Goal: Communication & Community: Share content

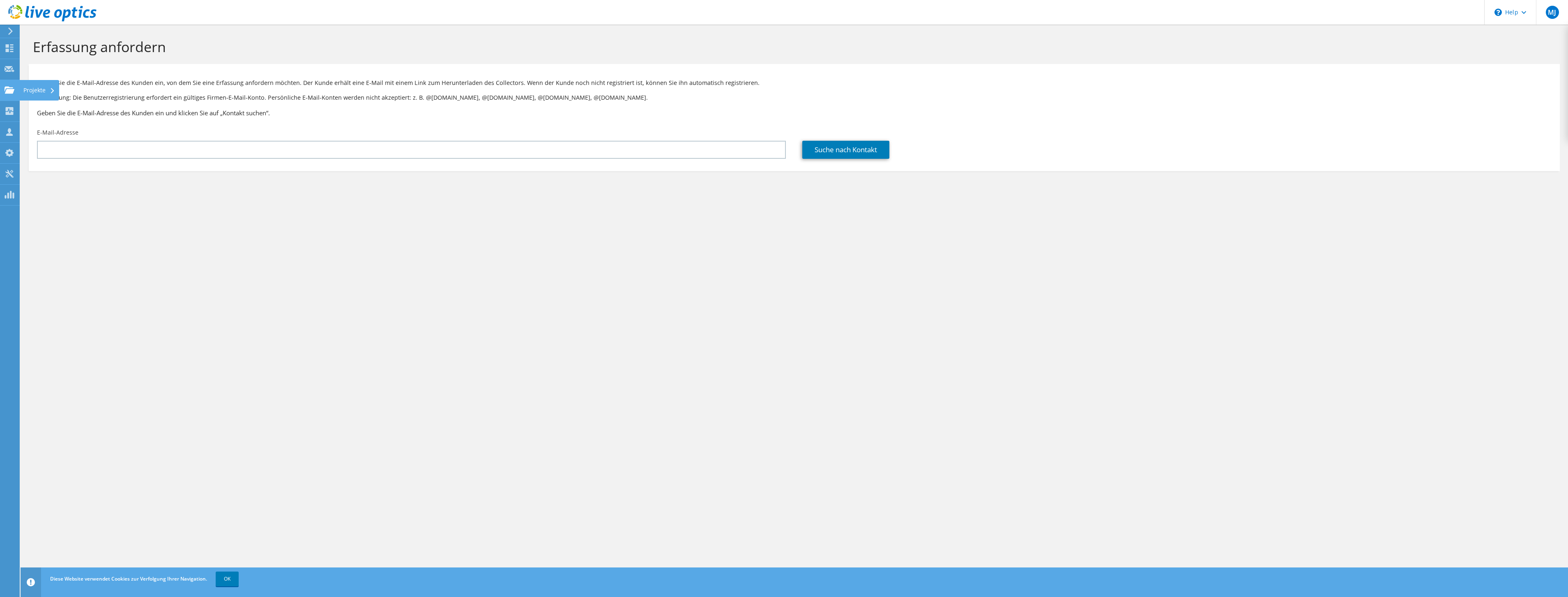
click at [8, 92] on use at bounding box center [9, 89] width 10 height 7
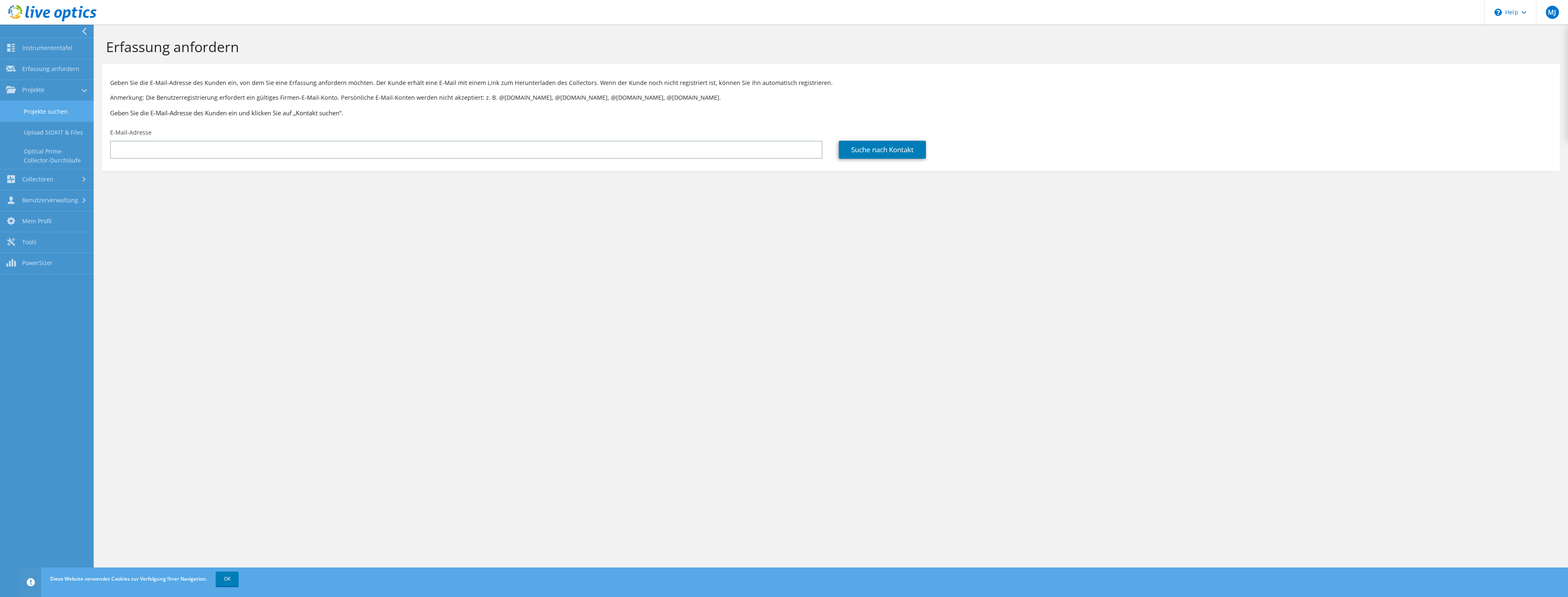
click at [60, 114] on link "Projekte suchen" at bounding box center [47, 111] width 94 height 21
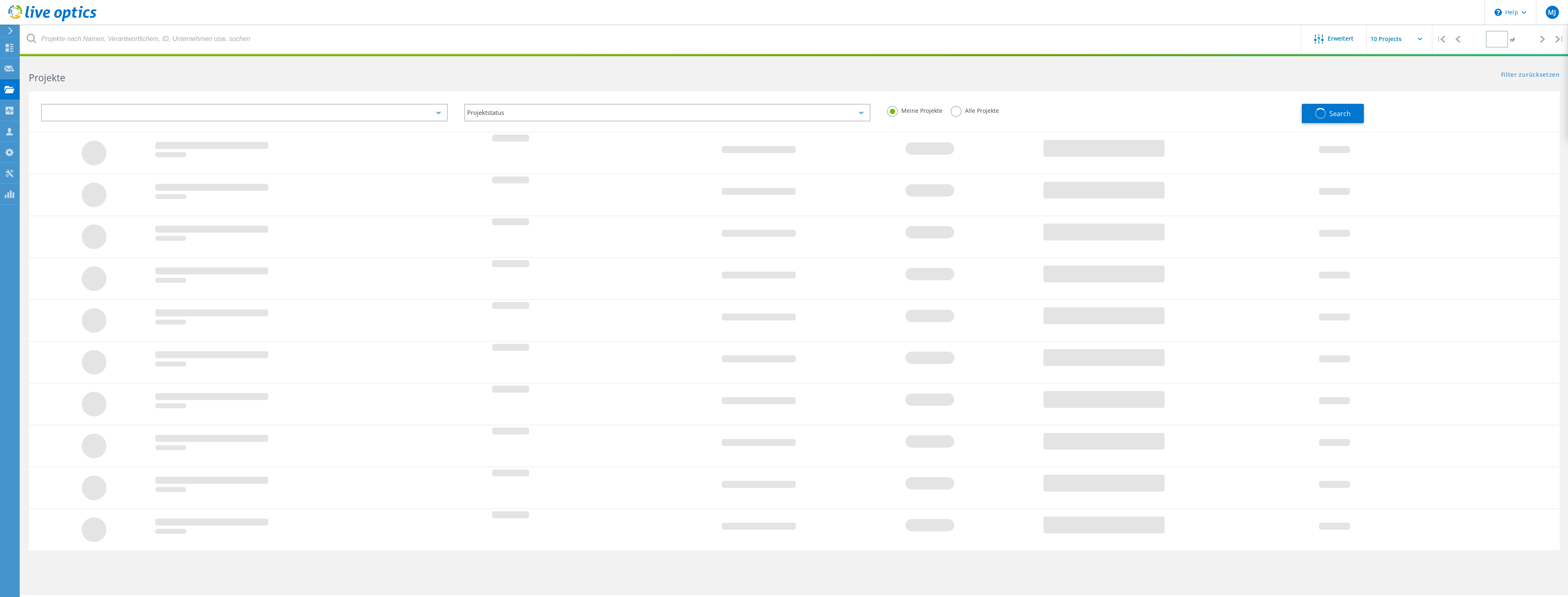
type input "1"
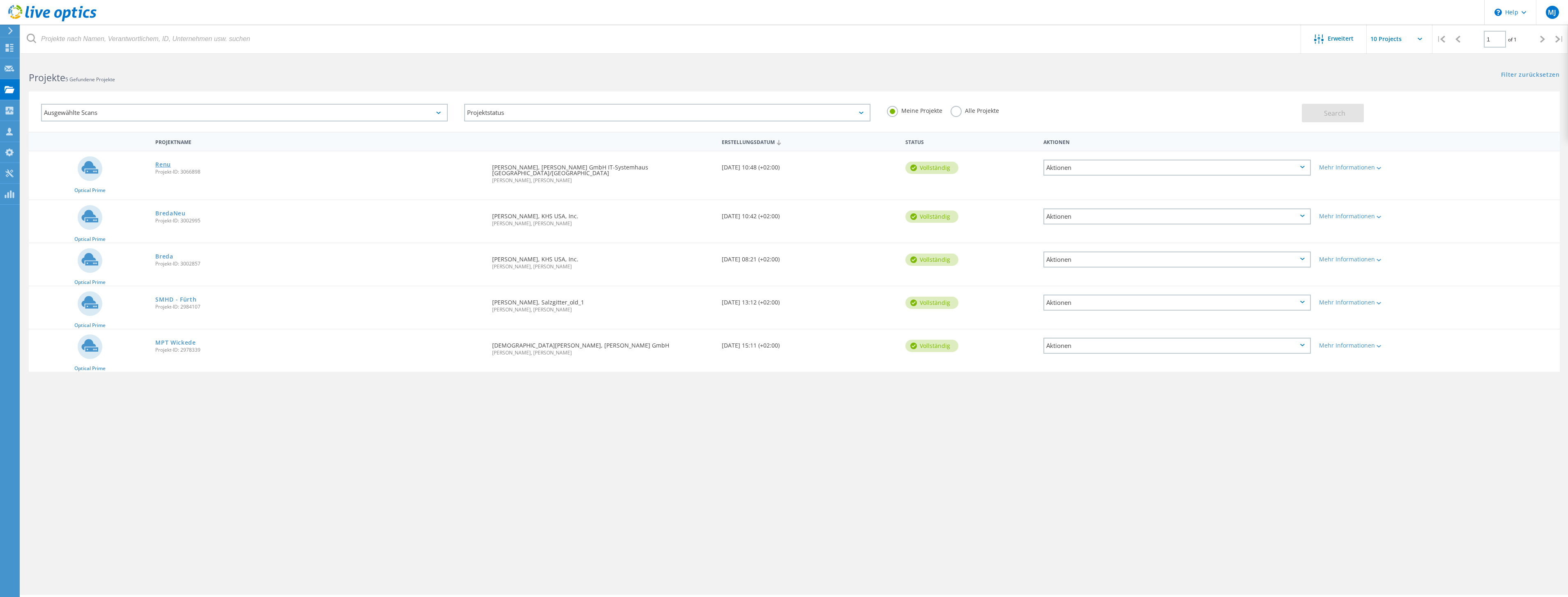
click at [164, 164] on link "Renu" at bounding box center [163, 165] width 16 height 6
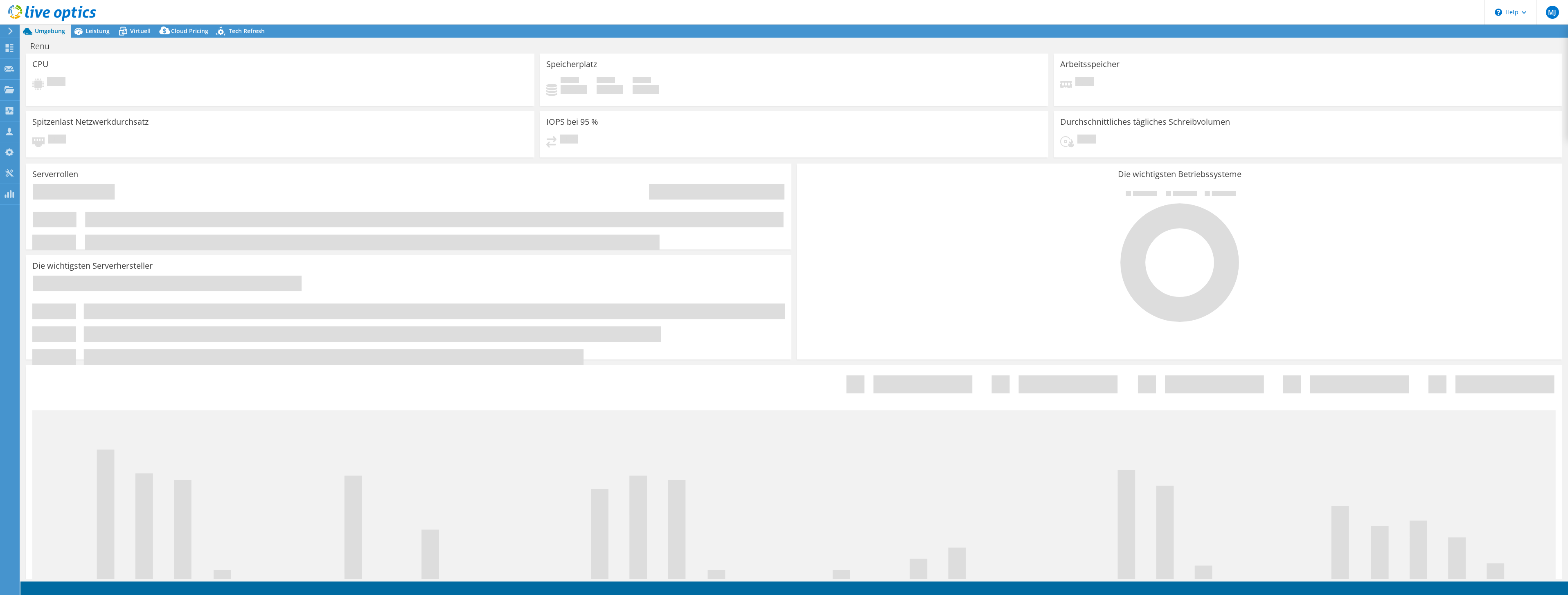
select select "USD"
radio input "true"
radio input "false"
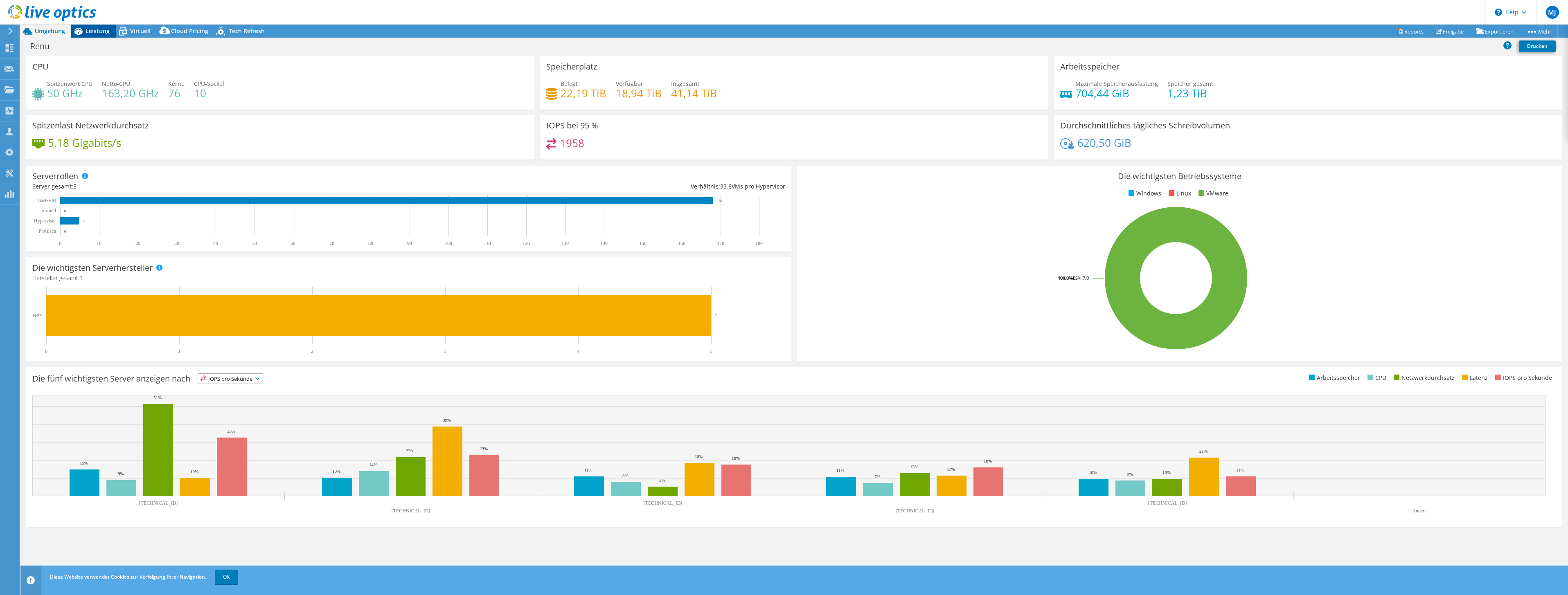
click at [94, 29] on span "Leistung" at bounding box center [97, 31] width 24 height 8
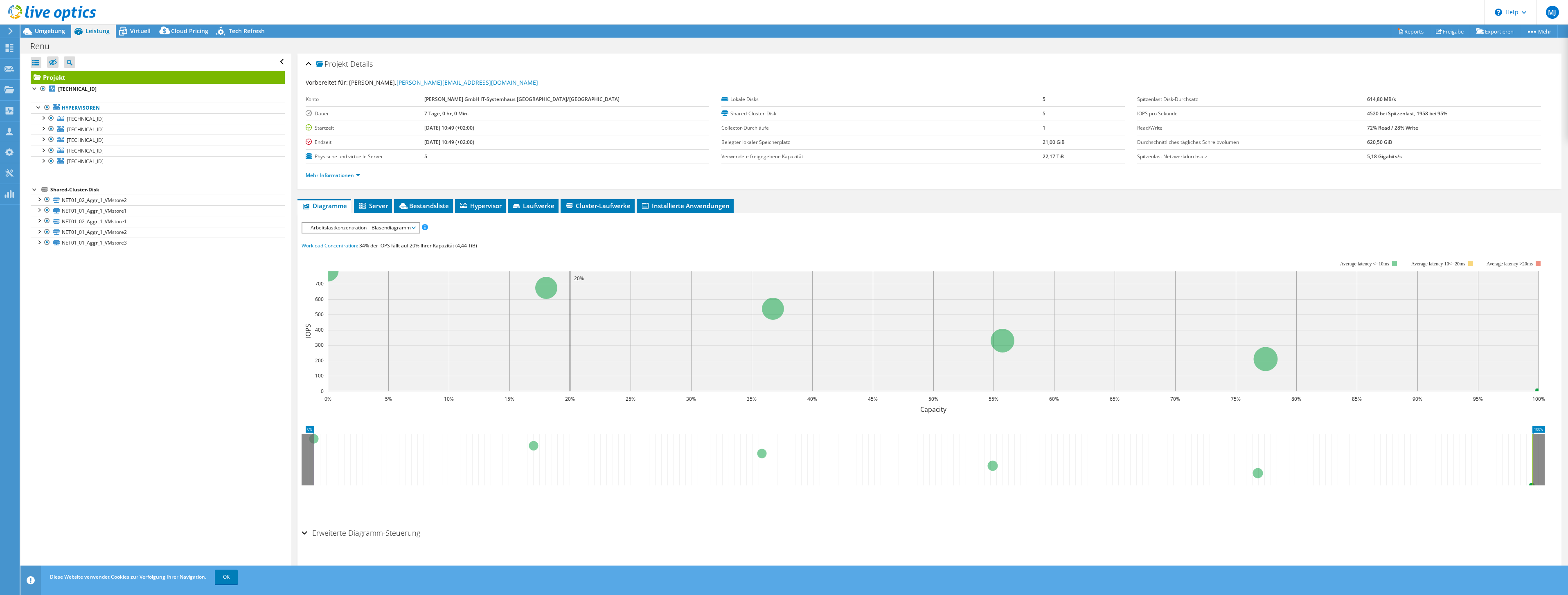
click at [394, 228] on span "Arbeitslastkonzentration – Blasendiagramm" at bounding box center [361, 228] width 109 height 10
click at [336, 263] on li "Latenz" at bounding box center [361, 267] width 117 height 10
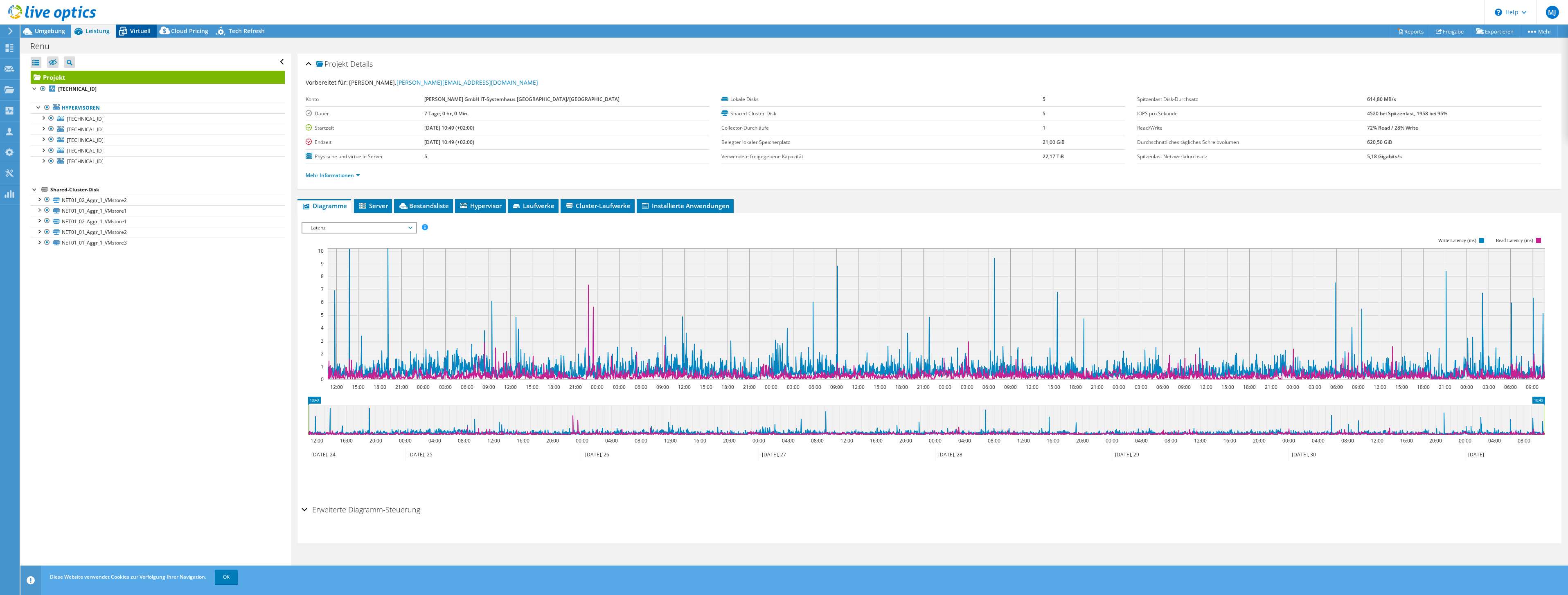
click at [134, 31] on span "Virtuell" at bounding box center [140, 31] width 20 height 8
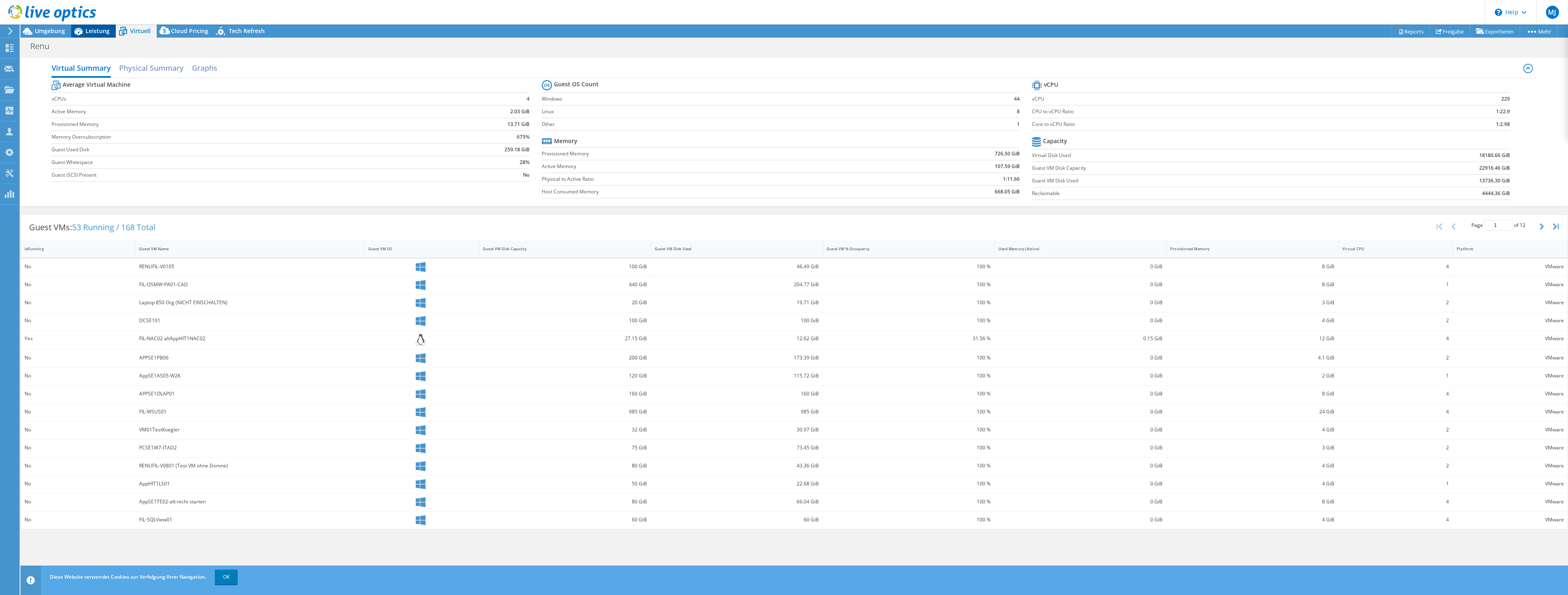
click at [96, 35] on div "Leistung" at bounding box center [93, 31] width 44 height 13
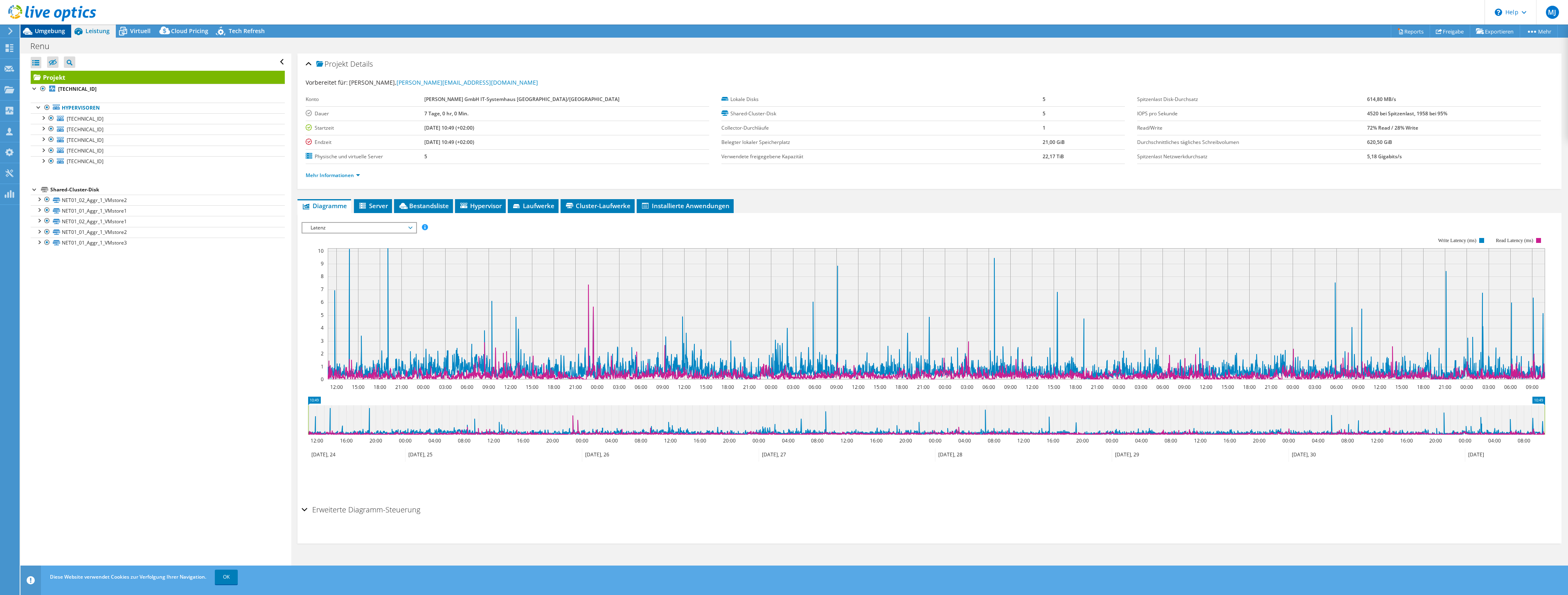
click at [43, 27] on span "Umgebung" at bounding box center [50, 31] width 30 height 8
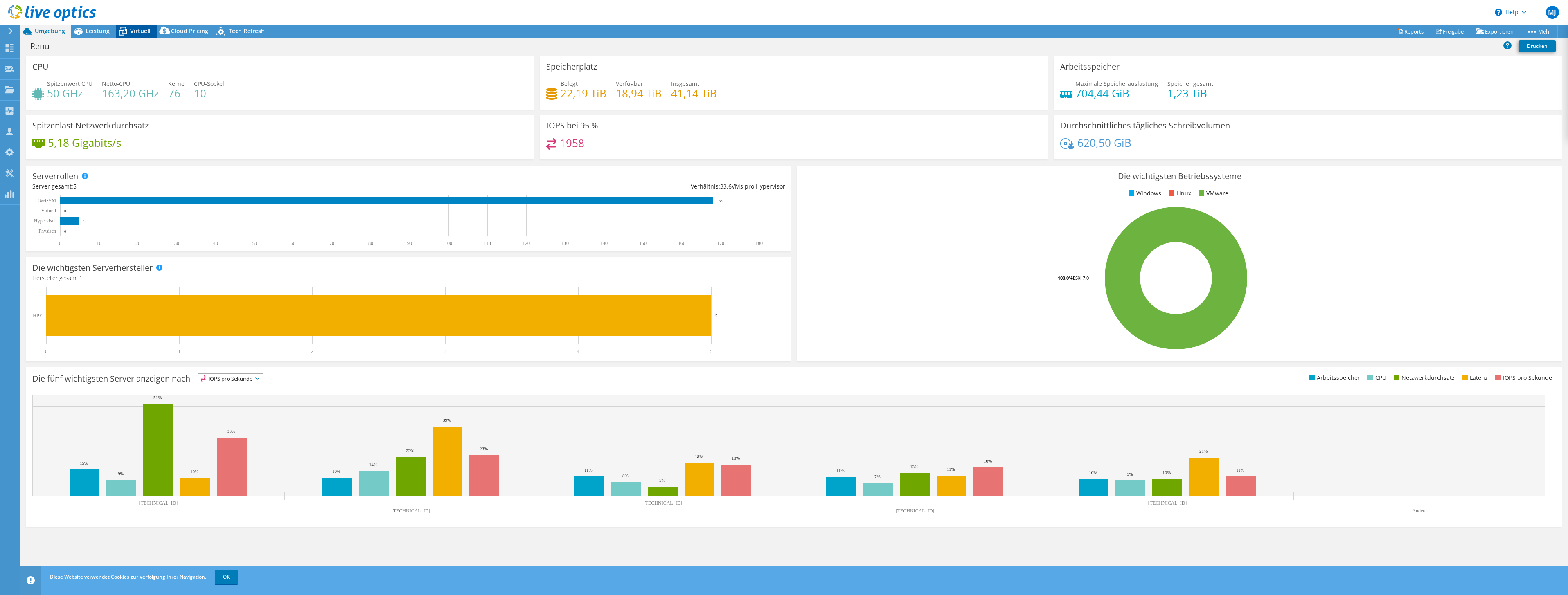
click at [139, 26] on div "Virtuell" at bounding box center [137, 31] width 41 height 13
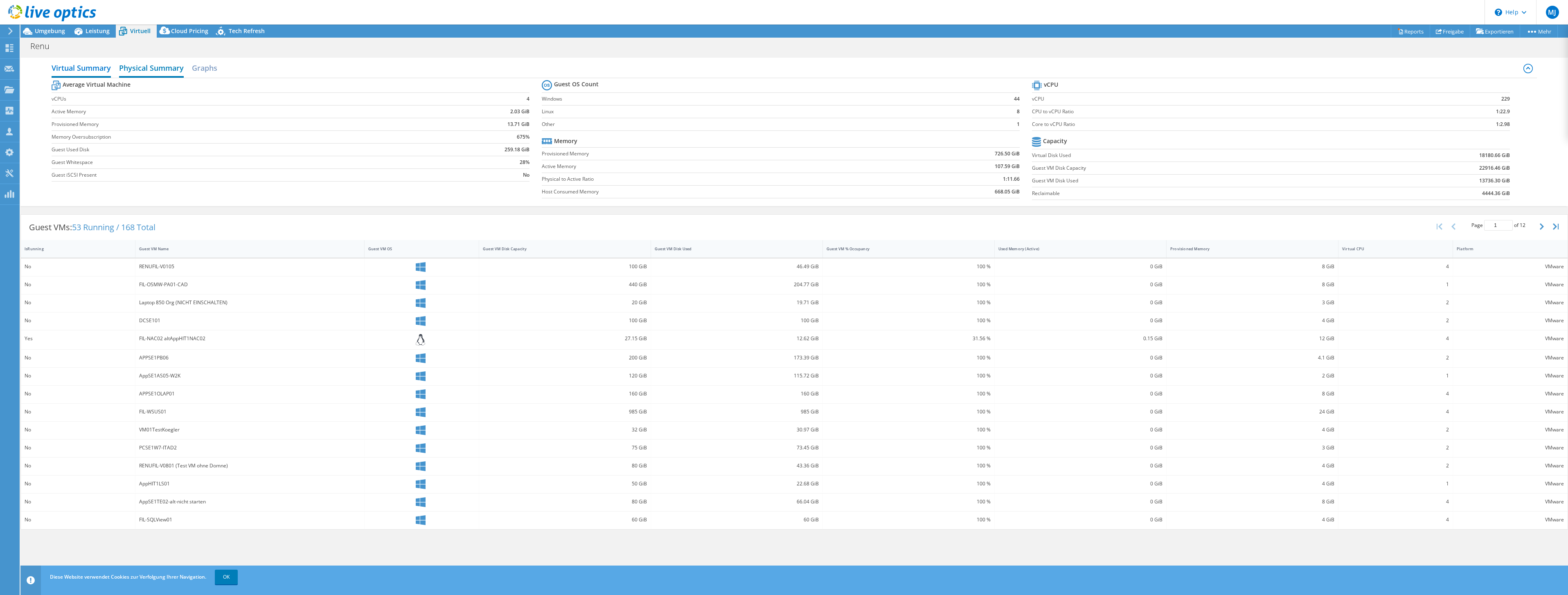
click at [162, 64] on h2 "Physical Summary" at bounding box center [152, 69] width 65 height 18
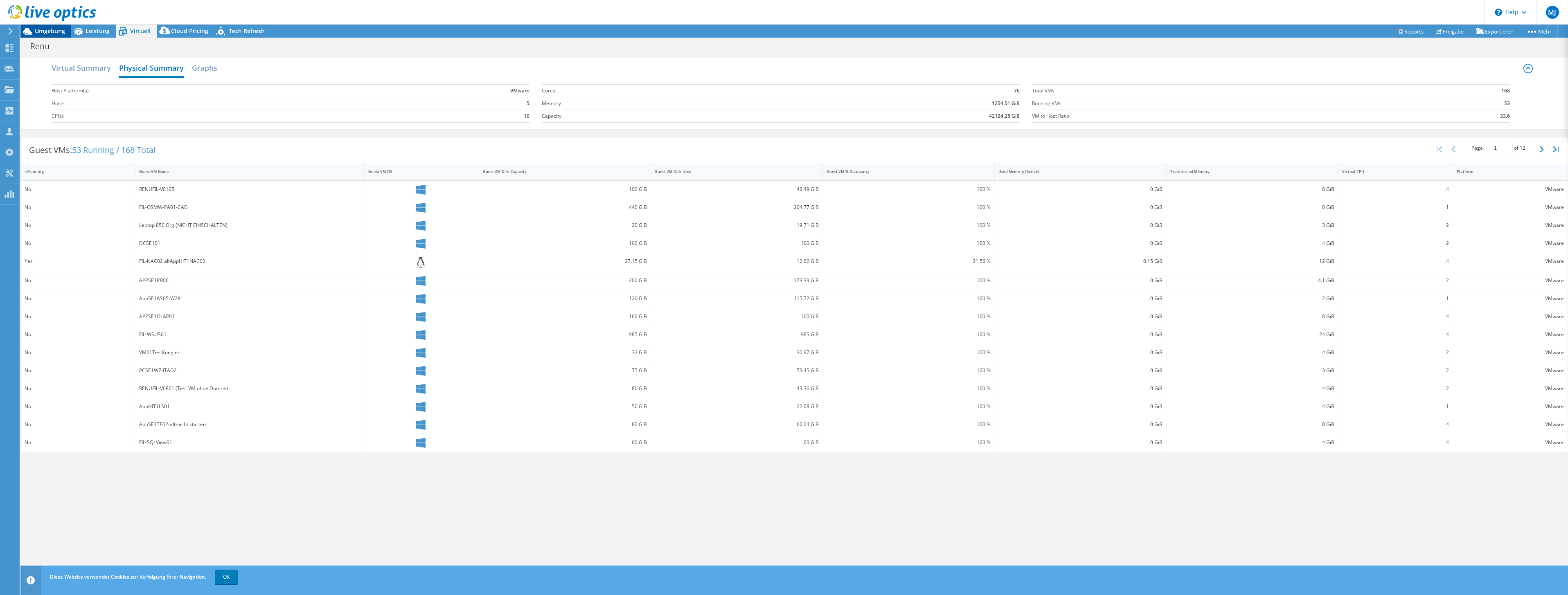
click at [60, 28] on span "Umgebung" at bounding box center [50, 31] width 30 height 8
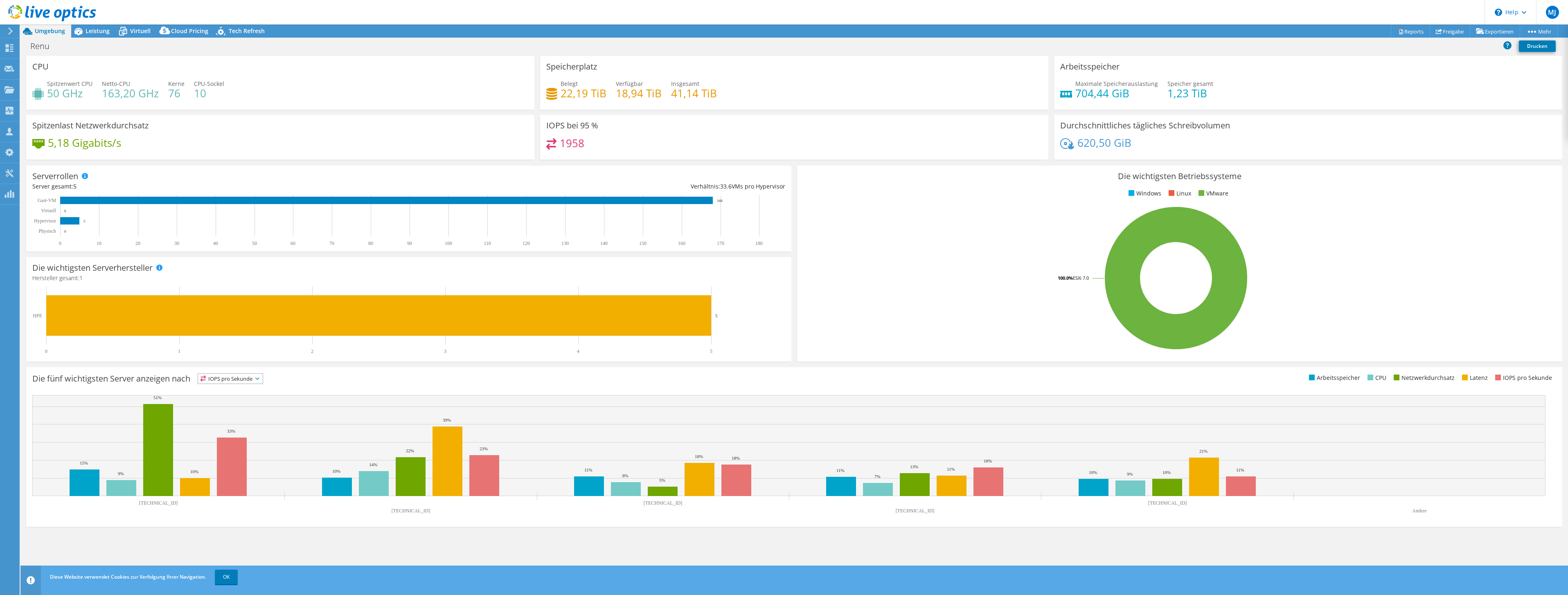
click at [13, 34] on icon at bounding box center [11, 31] width 6 height 8
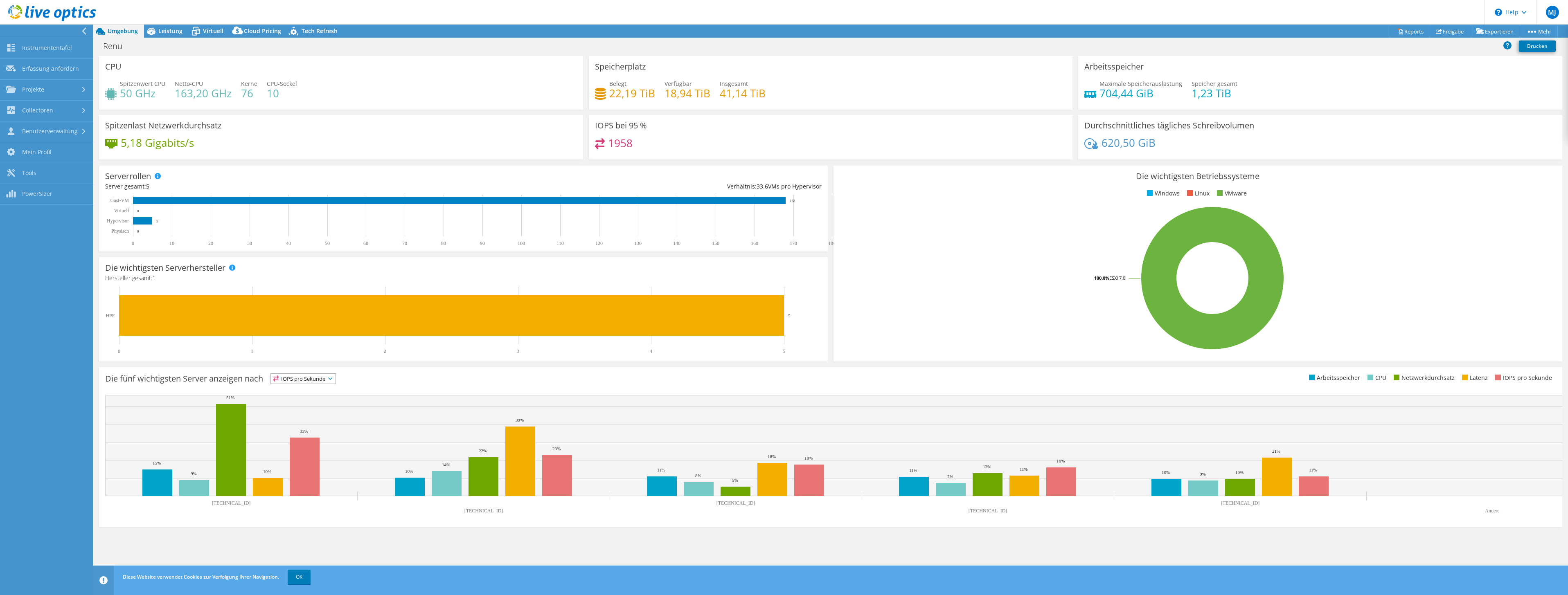
click at [85, 32] on icon at bounding box center [84, 31] width 6 height 8
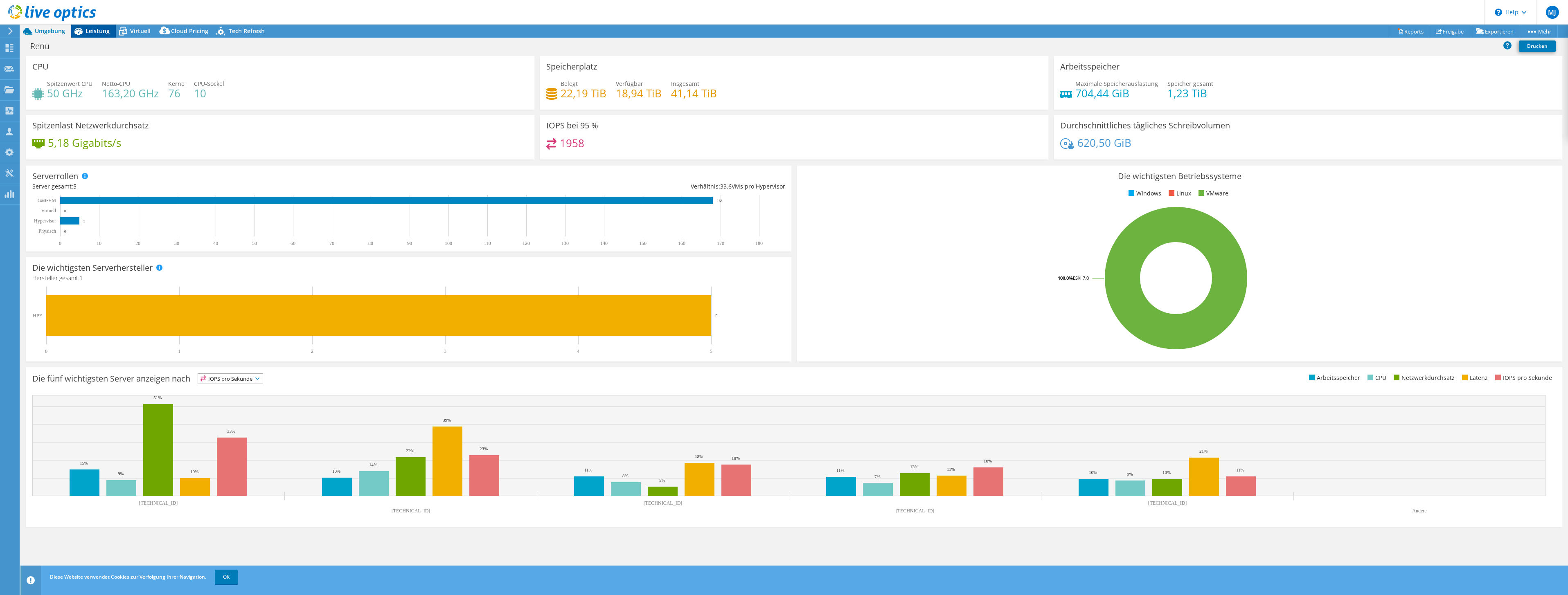
click at [90, 29] on span "Leistung" at bounding box center [97, 31] width 24 height 8
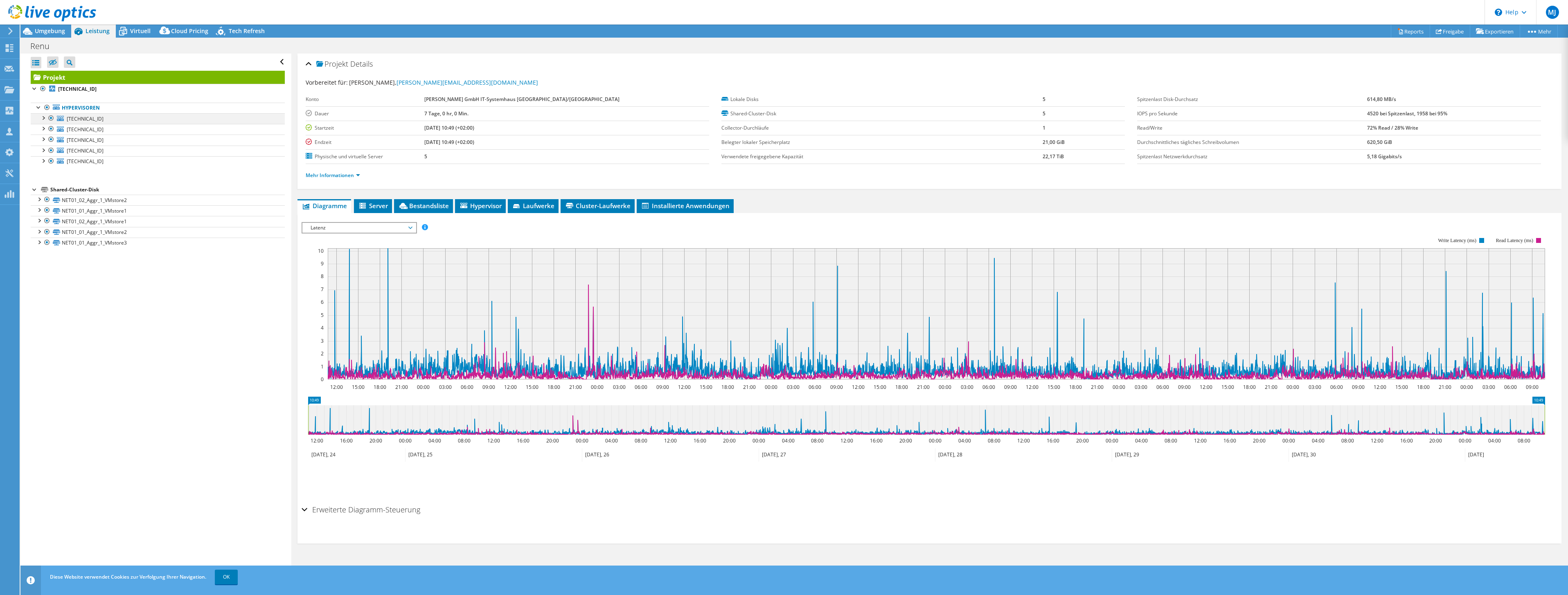
click at [45, 119] on div at bounding box center [43, 117] width 8 height 8
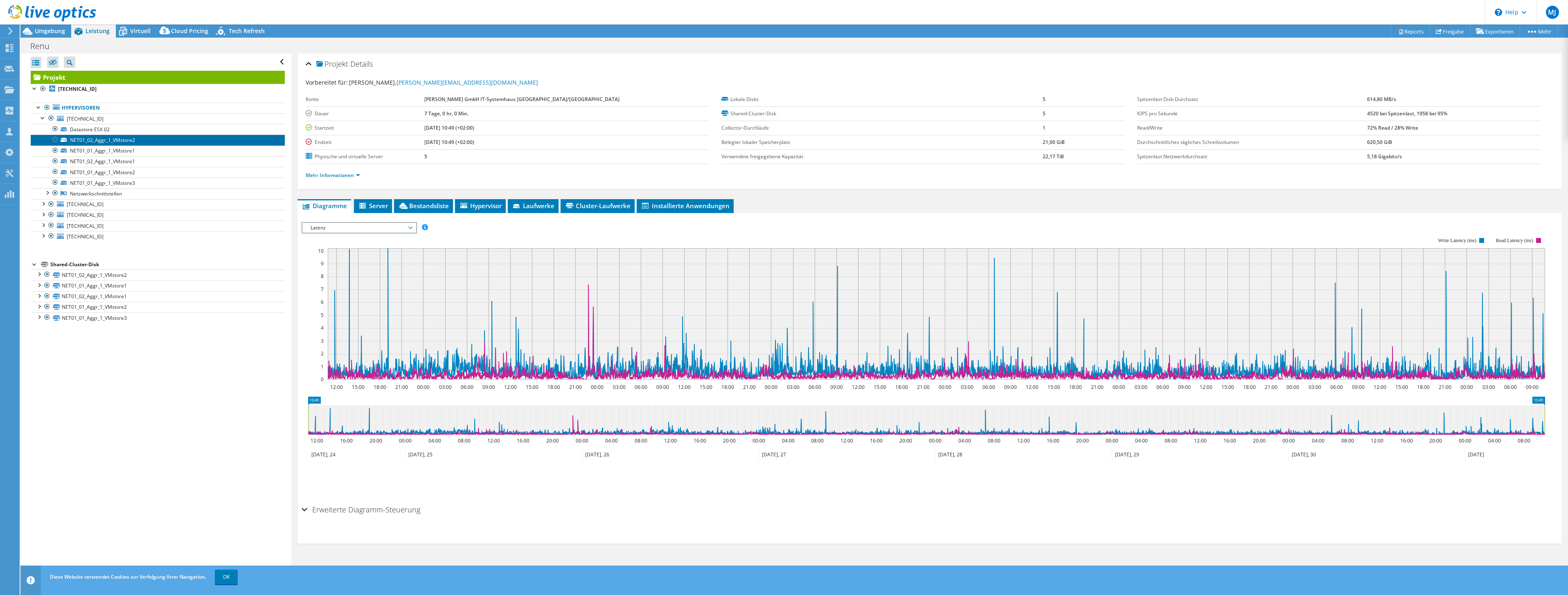
click at [84, 143] on link "NET01_02_Aggr_1_VMstore2" at bounding box center [158, 140] width 254 height 11
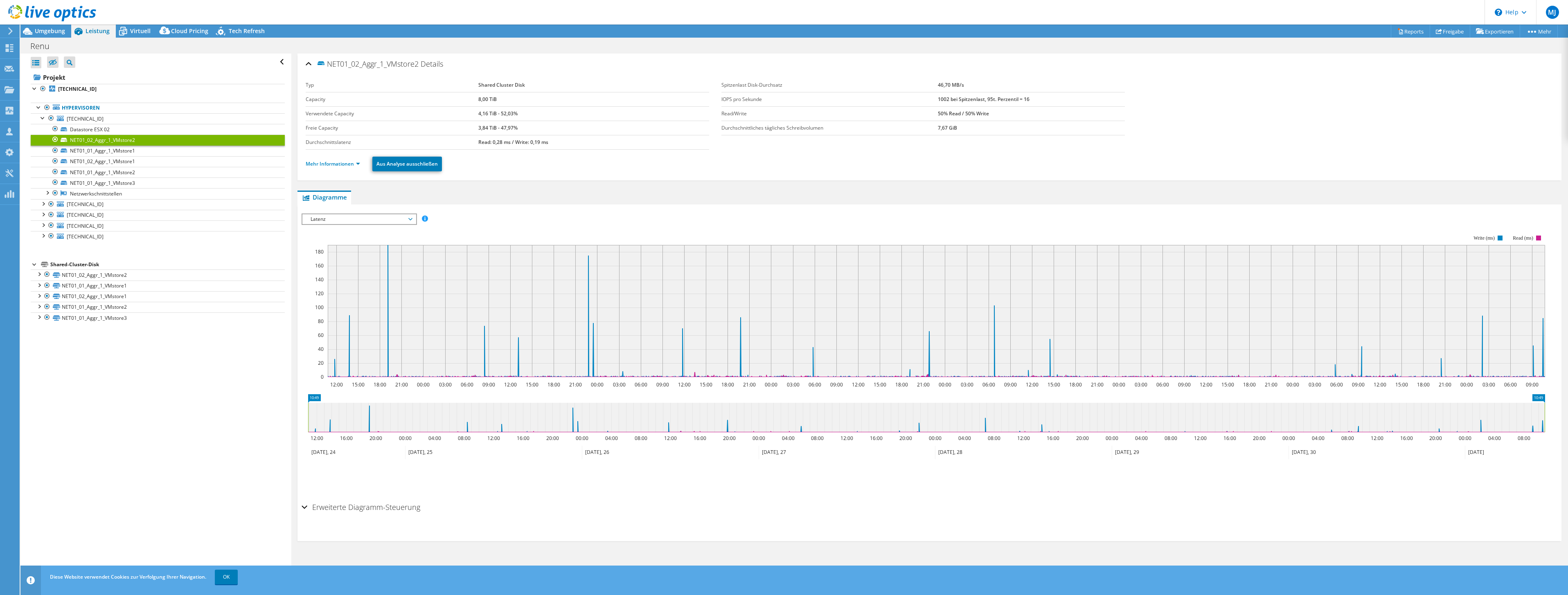
click at [336, 168] on li "Mehr Informationen" at bounding box center [335, 164] width 60 height 9
click at [339, 164] on link "Mehr Informationen" at bounding box center [333, 164] width 54 height 7
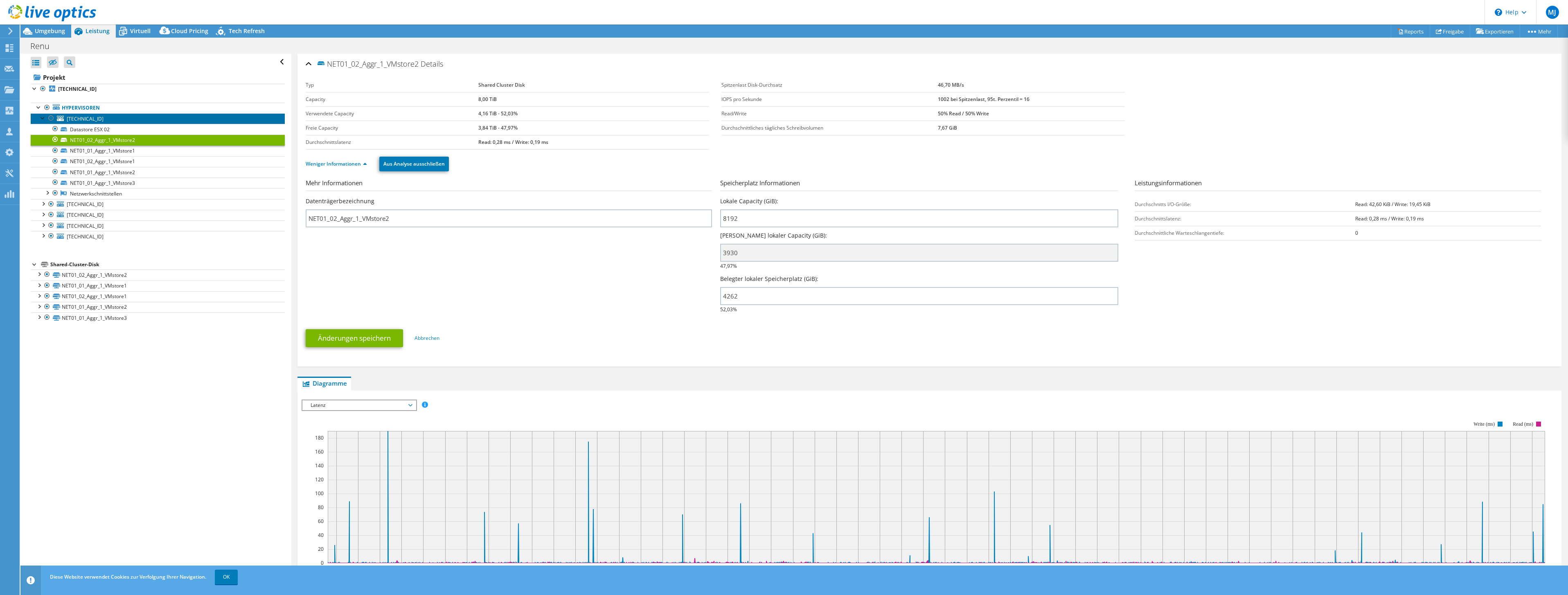
click at [76, 118] on span "[TECHNICAL_ID]" at bounding box center [84, 118] width 37 height 7
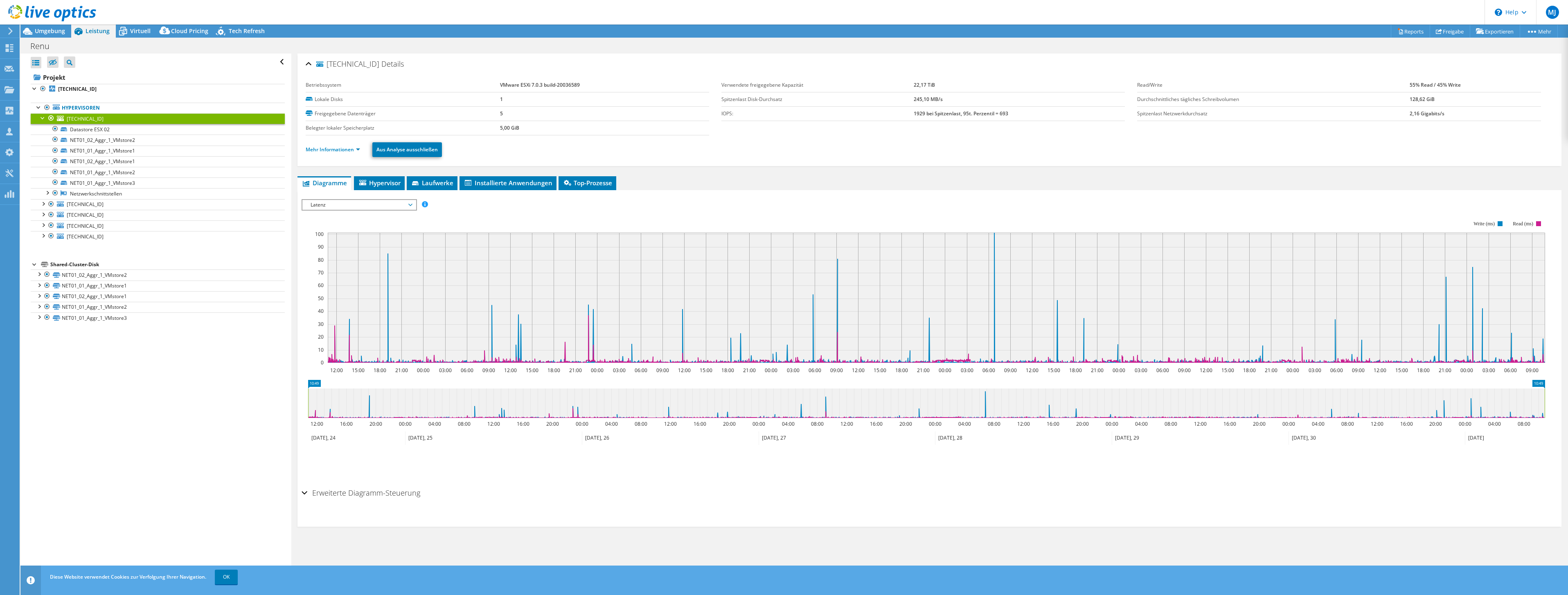
click at [335, 153] on li "Mehr Informationen" at bounding box center [335, 150] width 60 height 9
click at [339, 147] on link "Mehr Informationen" at bounding box center [333, 149] width 54 height 7
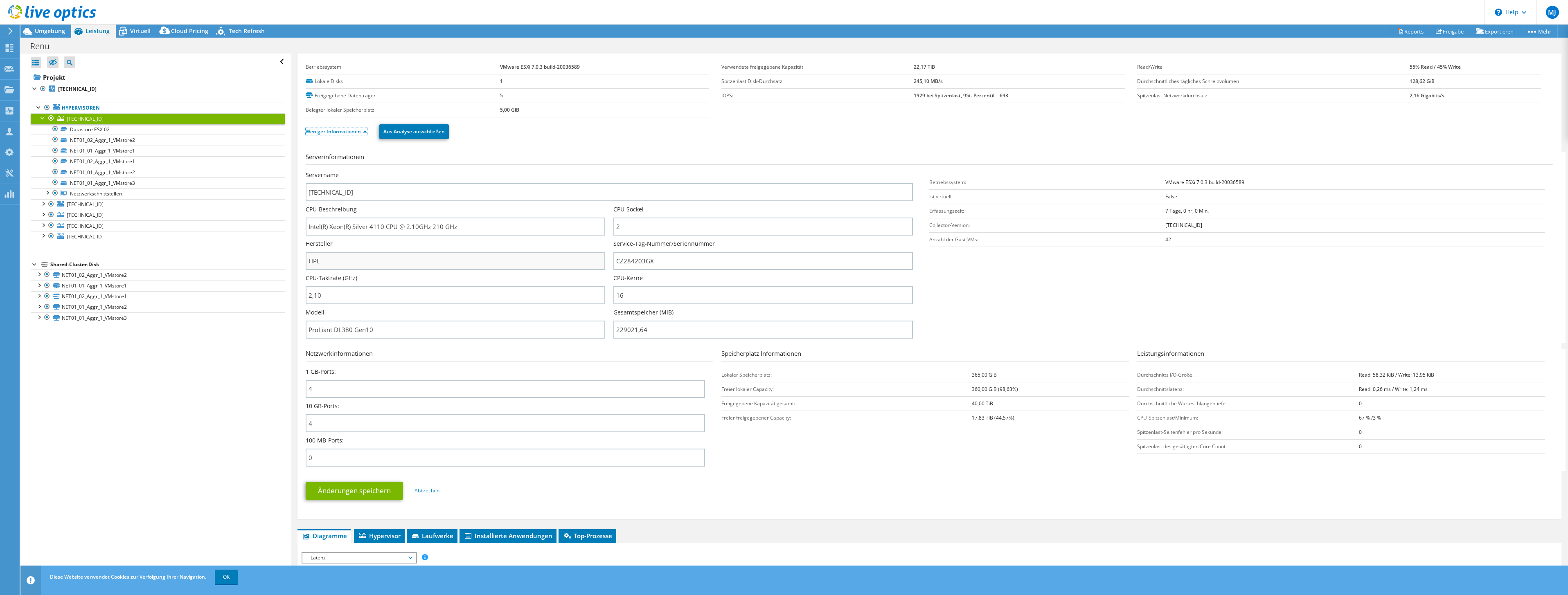
scroll to position [18, 0]
drag, startPoint x: 382, startPoint y: 333, endPoint x: 293, endPoint y: 330, distance: 89.1
click at [293, 330] on div "[TECHNICAL_ID] Details Betriebssystem VMware ESXi 7.0.3 build-20036589 Lokale D…" at bounding box center [929, 465] width 1276 height 859
click at [283, 363] on div "Alle öffnen Alle schließen Ausgeschlossene Knoten verbergen Projektbaumfilter" at bounding box center [155, 316] width 271 height 526
click at [1453, 30] on link "Freigabe" at bounding box center [1450, 31] width 41 height 13
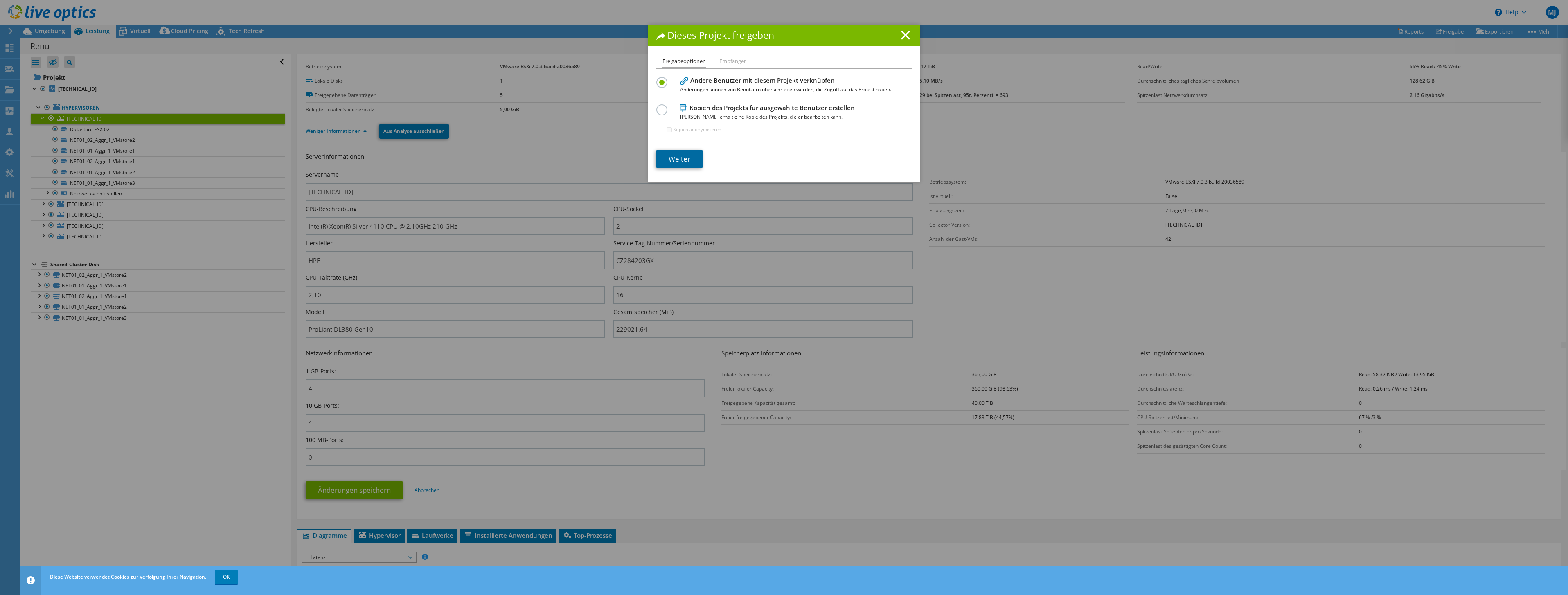
click at [680, 155] on link "Weiter" at bounding box center [679, 159] width 46 height 18
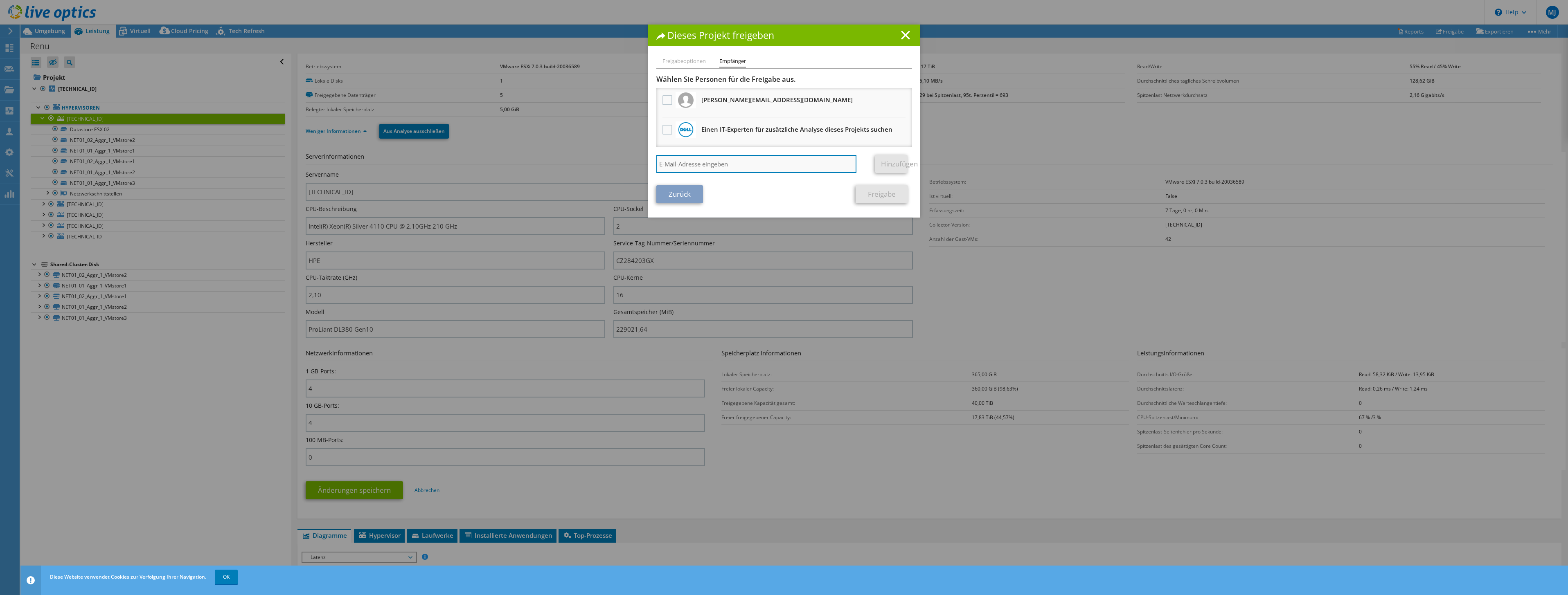
click at [701, 161] on input "search" at bounding box center [756, 164] width 201 height 18
click at [700, 166] on input "[PERSON_NAME][EMAIL_ADDRESS][PERSON_NAME][DOMAIN_NAME]" at bounding box center [756, 164] width 201 height 18
type input "[PERSON_NAME][EMAIL_ADDRESS][PERSON_NAME][PERSON_NAME][DOMAIN_NAME]"
click at [887, 166] on link "Hinzufügen" at bounding box center [891, 164] width 32 height 18
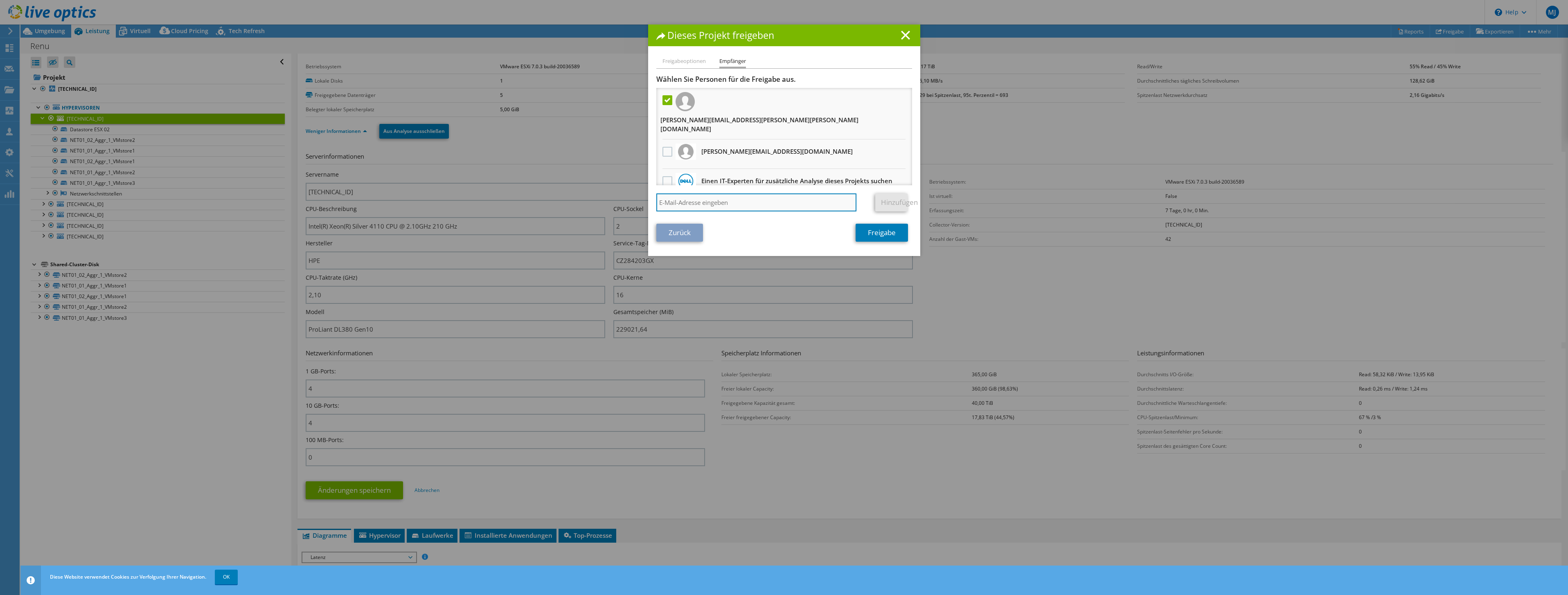
click at [700, 196] on input "search" at bounding box center [756, 203] width 201 height 18
type input "[EMAIL_ADDRESS][PERSON_NAME][PERSON_NAME][DOMAIN_NAME]"
click at [879, 195] on link "Hinzufügen" at bounding box center [891, 203] width 32 height 18
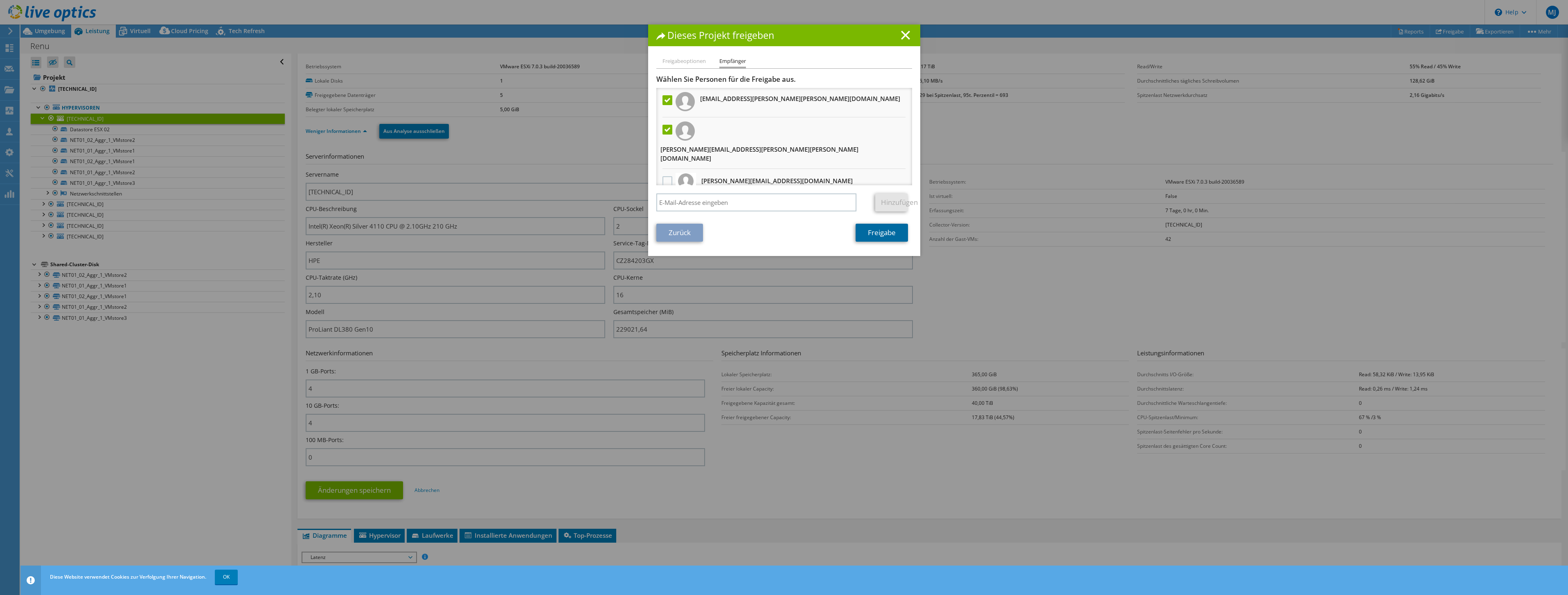
click at [878, 236] on link "Freigabe" at bounding box center [881, 233] width 52 height 18
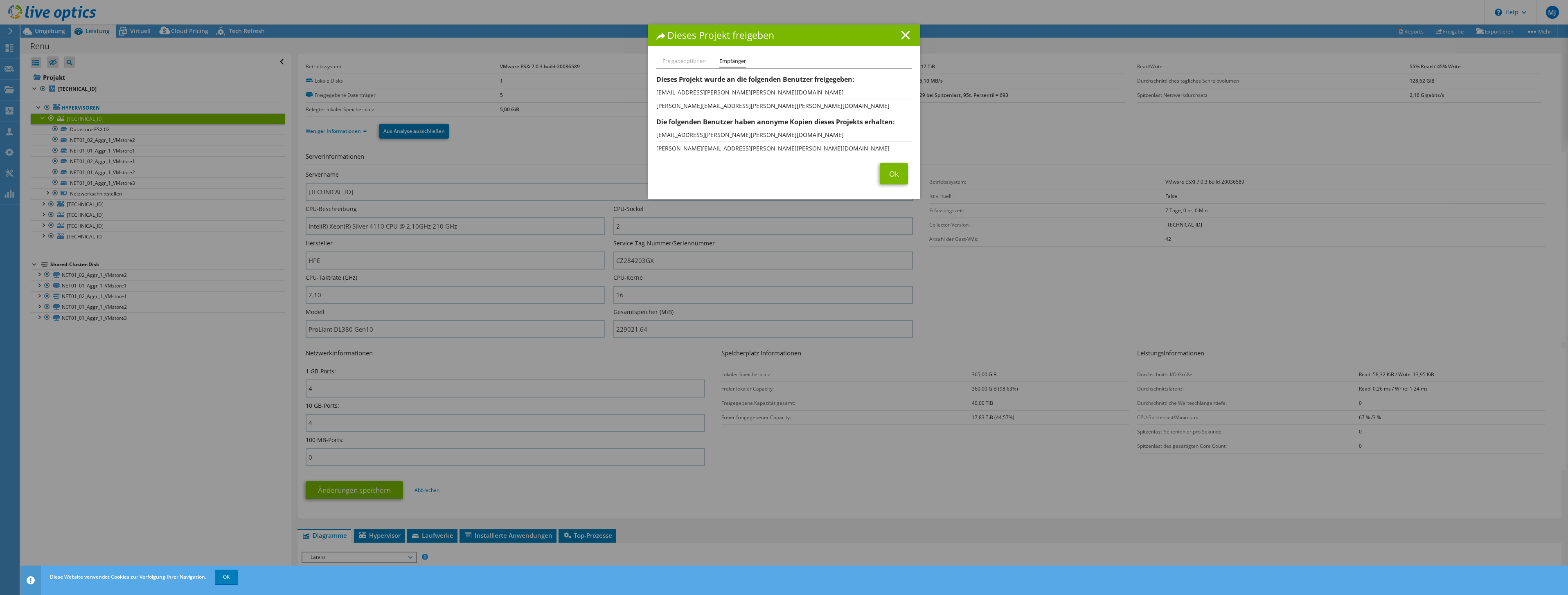
click at [901, 36] on line at bounding box center [905, 35] width 8 height 8
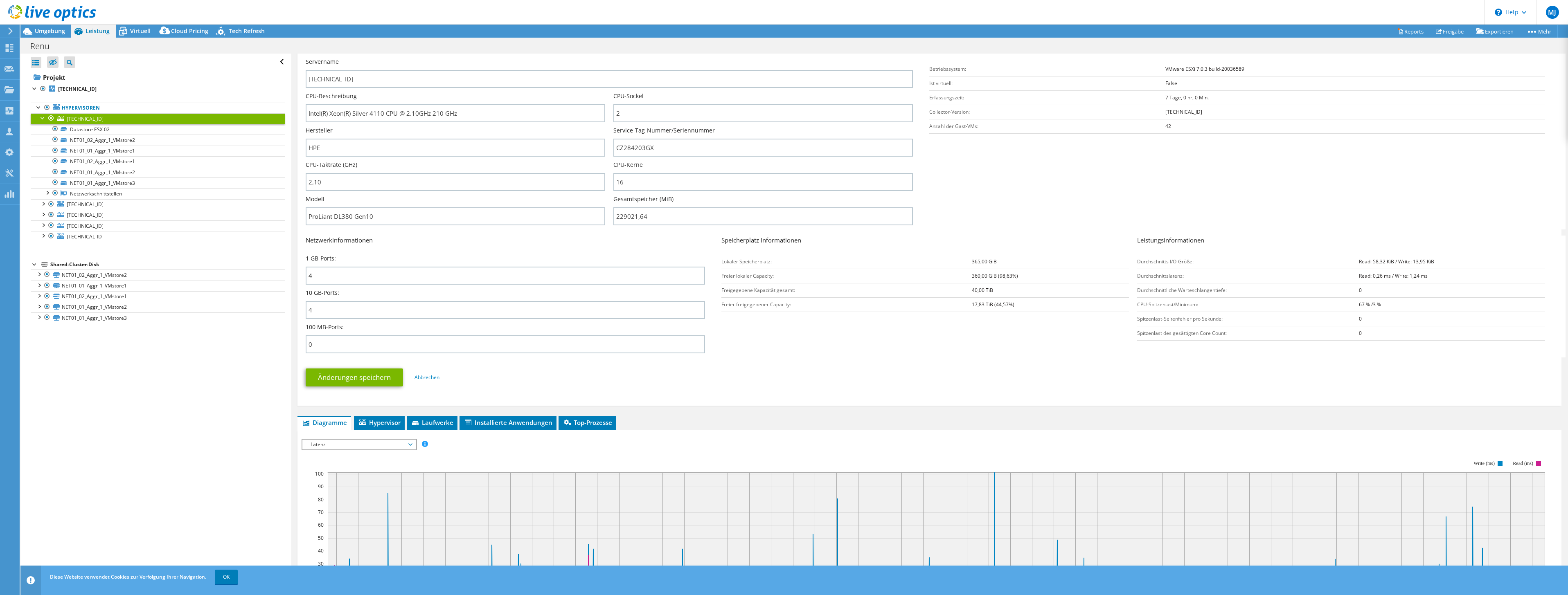
scroll to position [0, 0]
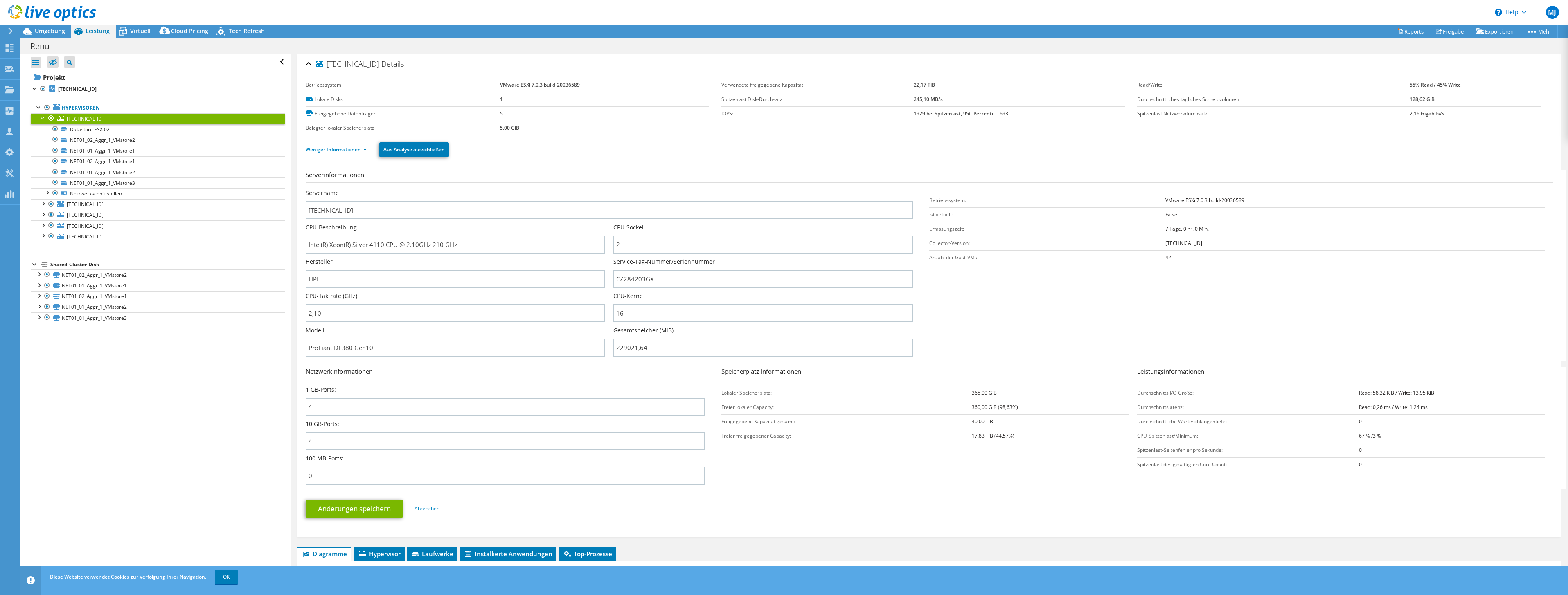
click at [705, 170] on div "Serverinformationen Servername [TECHNICAL_ID] CPU-Beschreibung Intel(R) Xeon(R)…" at bounding box center [929, 350] width 1247 height 371
click at [1041, 309] on section "Serverinformationen Servername [TECHNICAL_ID] CPU-Beschreibung Intel(R) Xeon(R)…" at bounding box center [931, 265] width 1252 height 191
click at [232, 397] on div "Alle öffnen Alle schließen Ausgeschlossene Knoten verbergen Projektbaumfilter" at bounding box center [155, 316] width 271 height 526
click at [42, 119] on div at bounding box center [43, 117] width 8 height 8
click at [39, 119] on div at bounding box center [43, 117] width 8 height 8
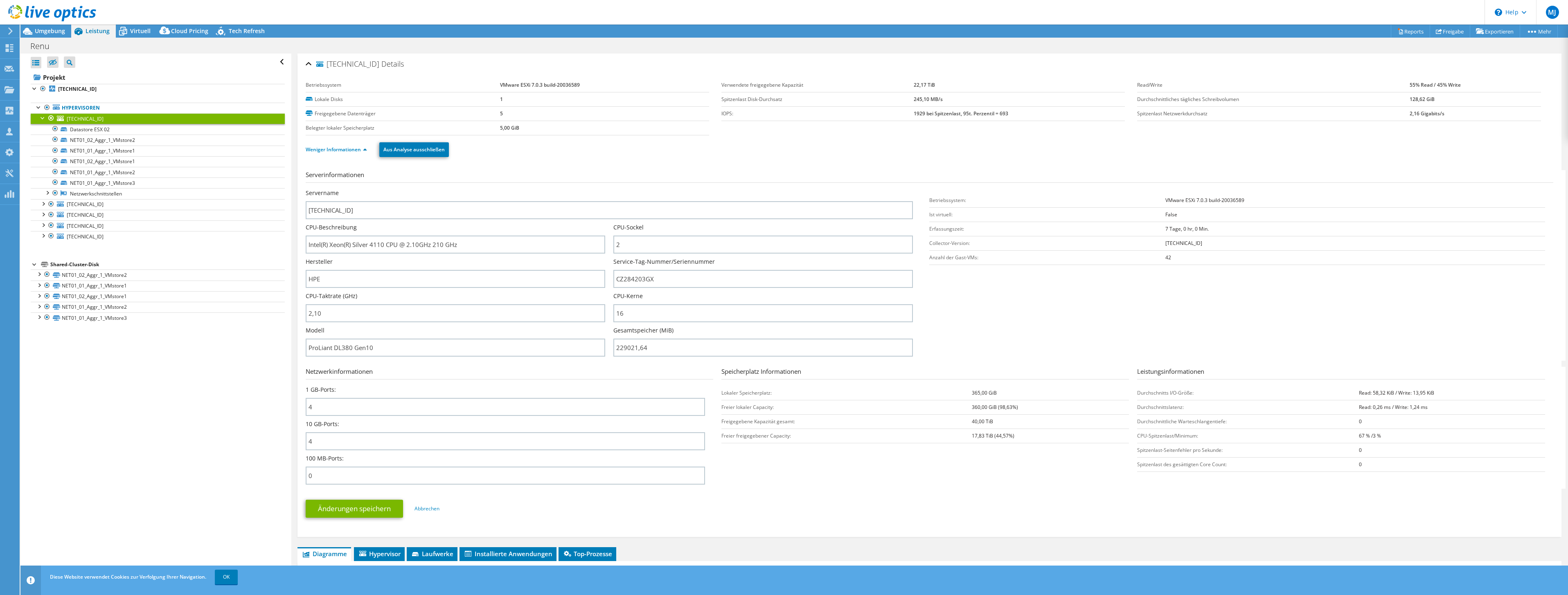
click at [44, 118] on div at bounding box center [43, 117] width 8 height 8
click at [41, 118] on div at bounding box center [43, 117] width 8 height 8
click at [41, 117] on div at bounding box center [43, 117] width 8 height 8
click at [44, 119] on div at bounding box center [43, 117] width 8 height 8
click at [44, 118] on div at bounding box center [43, 117] width 8 height 8
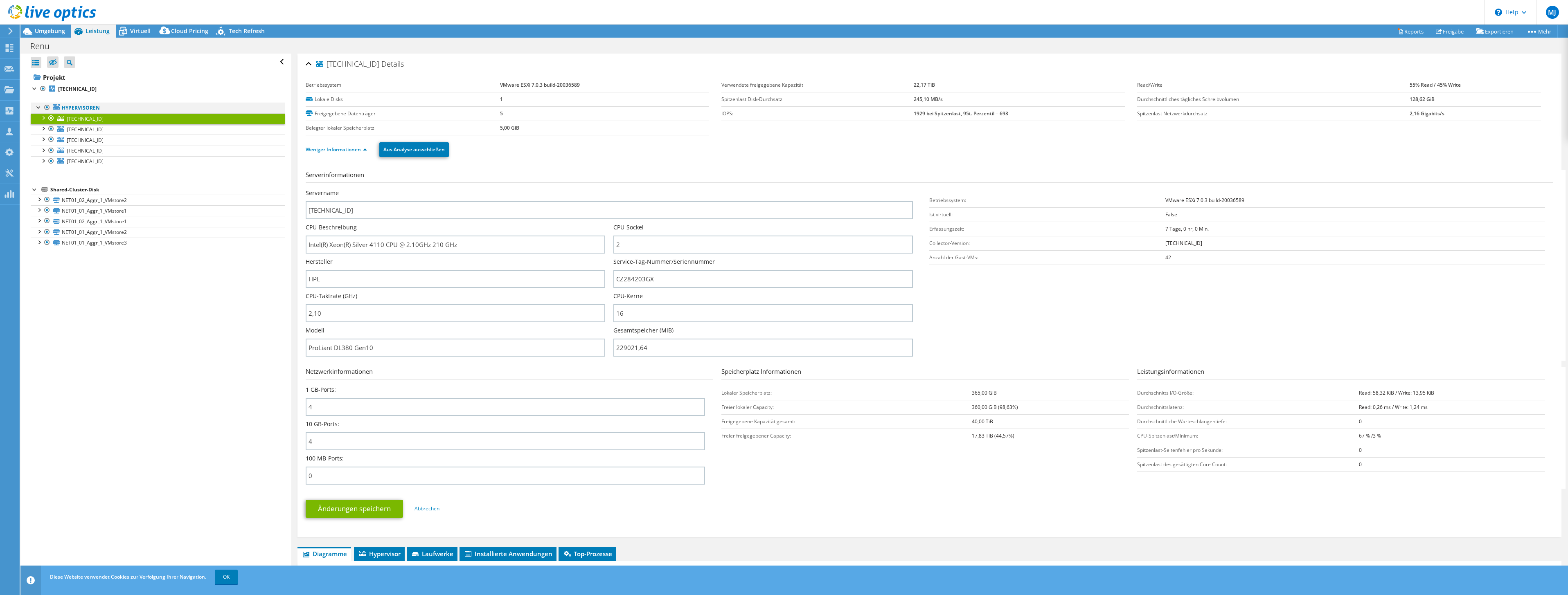
click at [41, 109] on div at bounding box center [38, 106] width 8 height 8
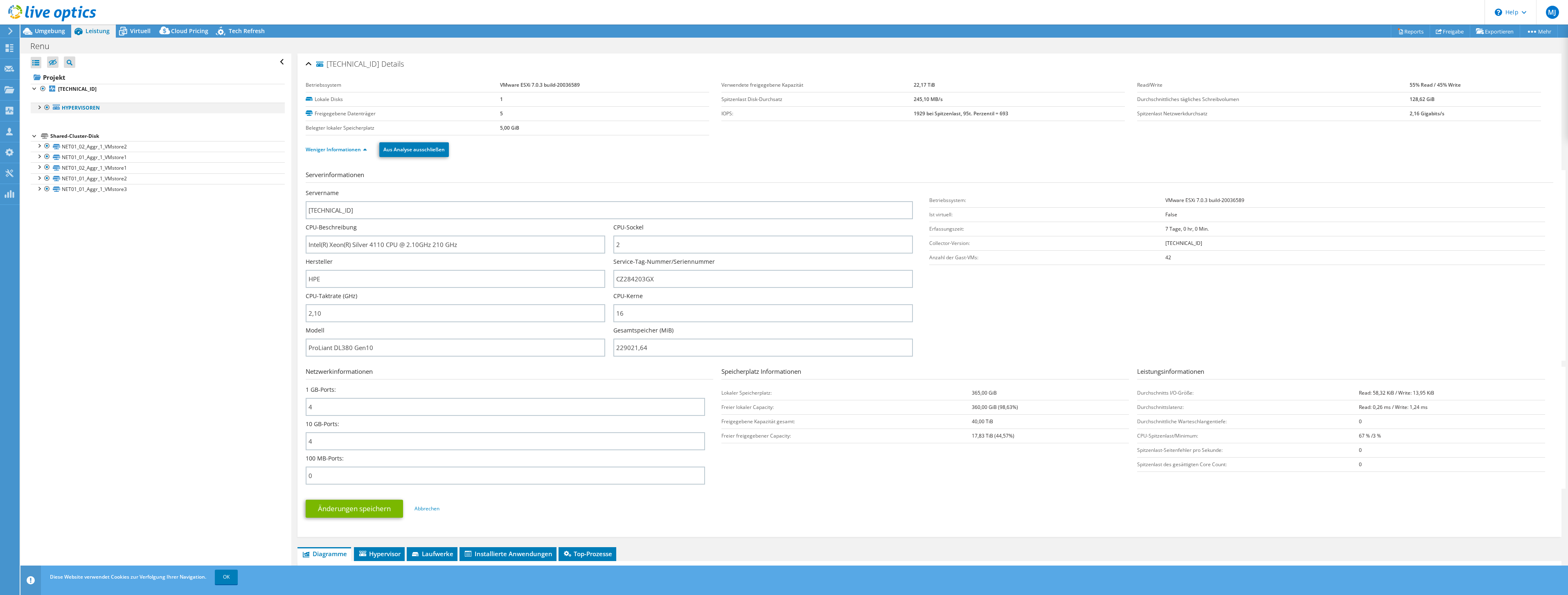
click at [41, 109] on div at bounding box center [38, 106] width 8 height 8
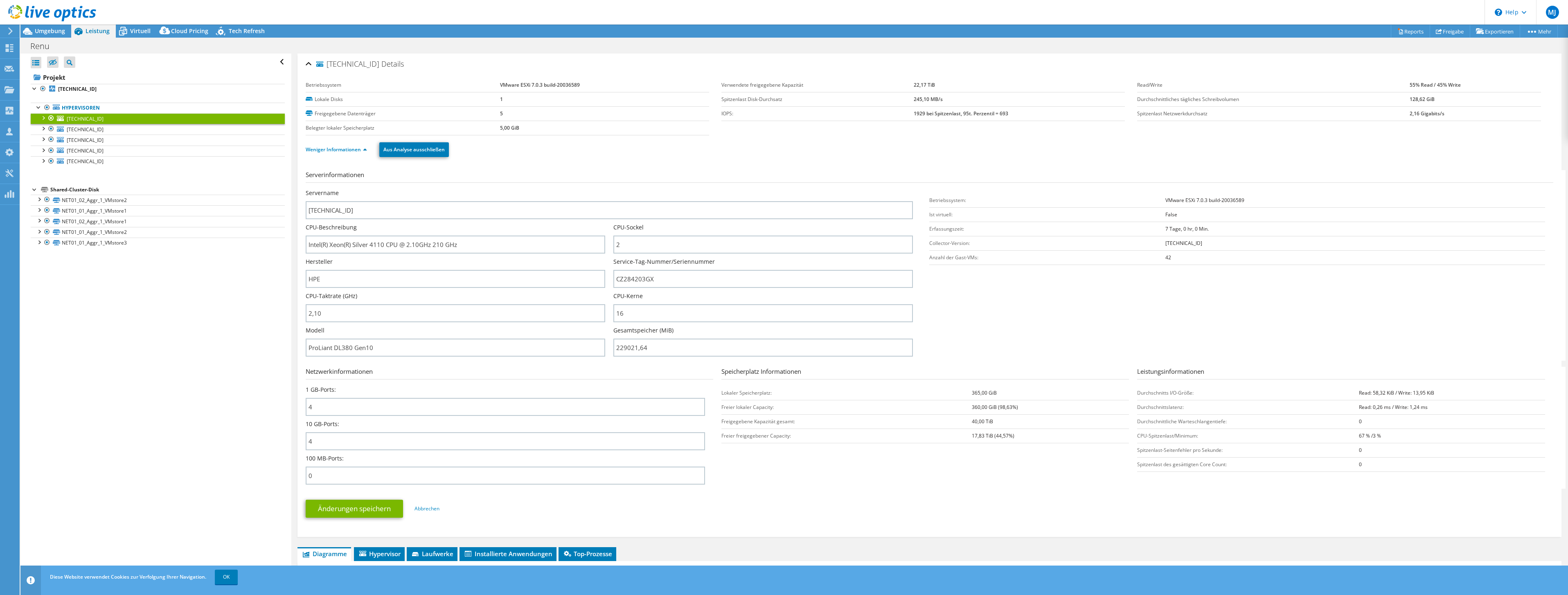
click at [41, 116] on div at bounding box center [43, 117] width 8 height 8
click at [89, 127] on span "[TECHNICAL_ID]" at bounding box center [84, 129] width 37 height 7
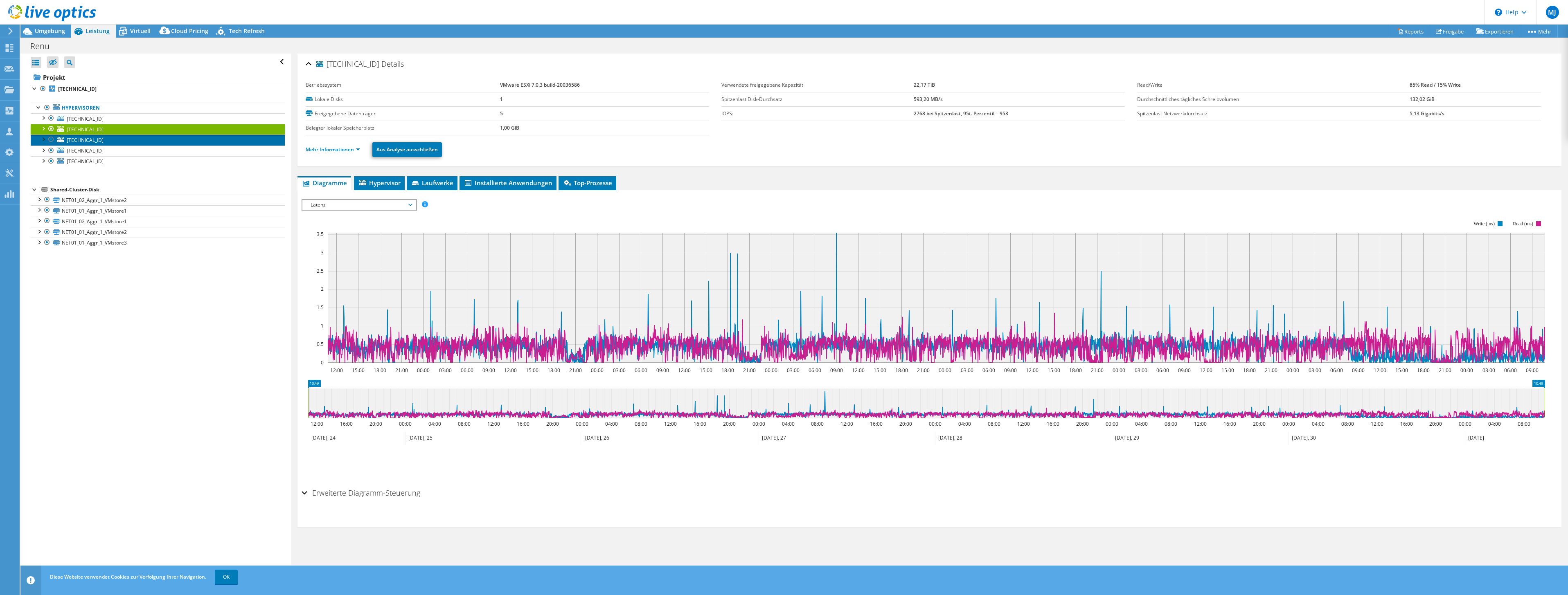
click at [84, 139] on span "[TECHNICAL_ID]" at bounding box center [84, 140] width 37 height 7
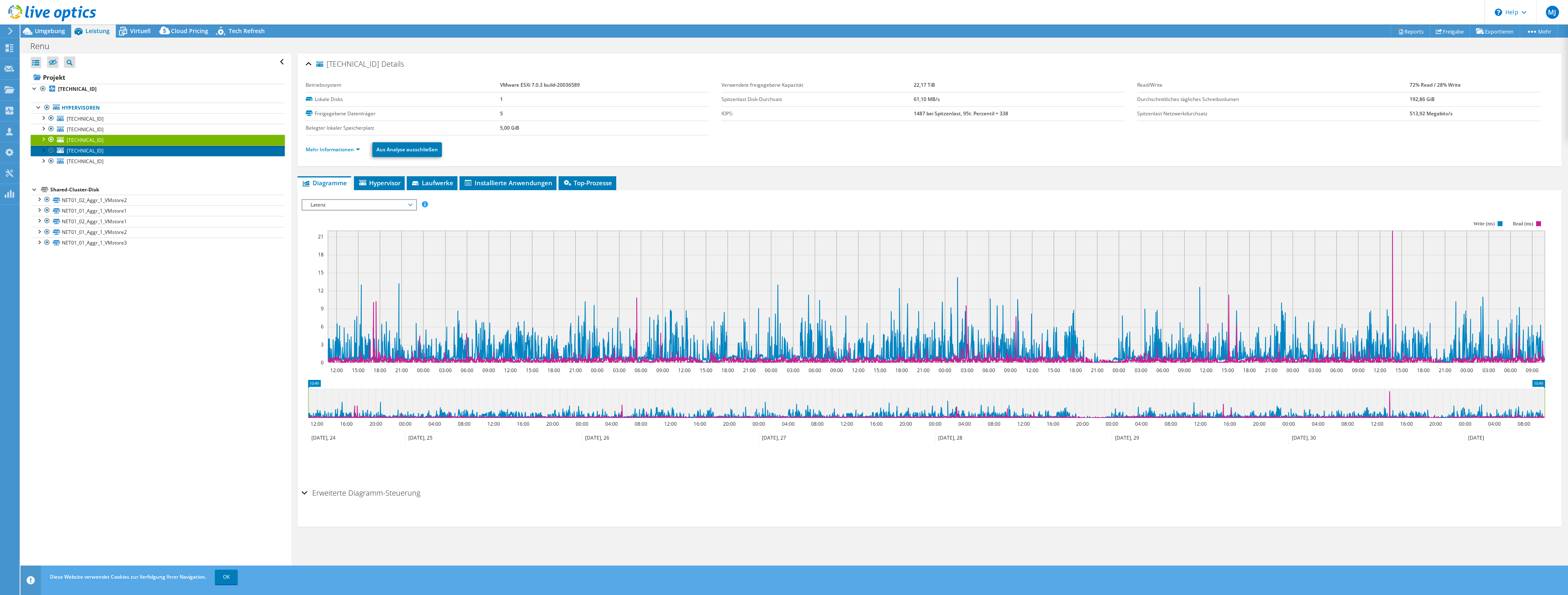
click at [83, 151] on span "[TECHNICAL_ID]" at bounding box center [84, 150] width 37 height 7
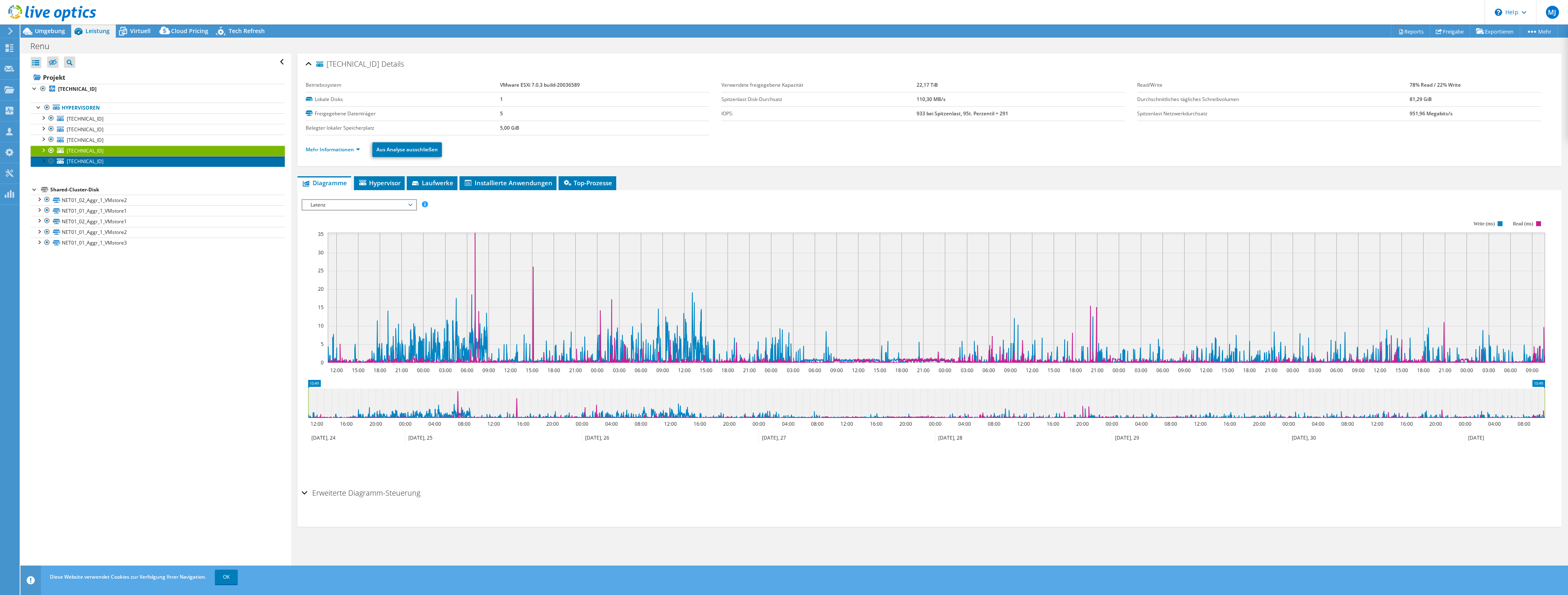
click at [79, 162] on span "[TECHNICAL_ID]" at bounding box center [84, 161] width 37 height 7
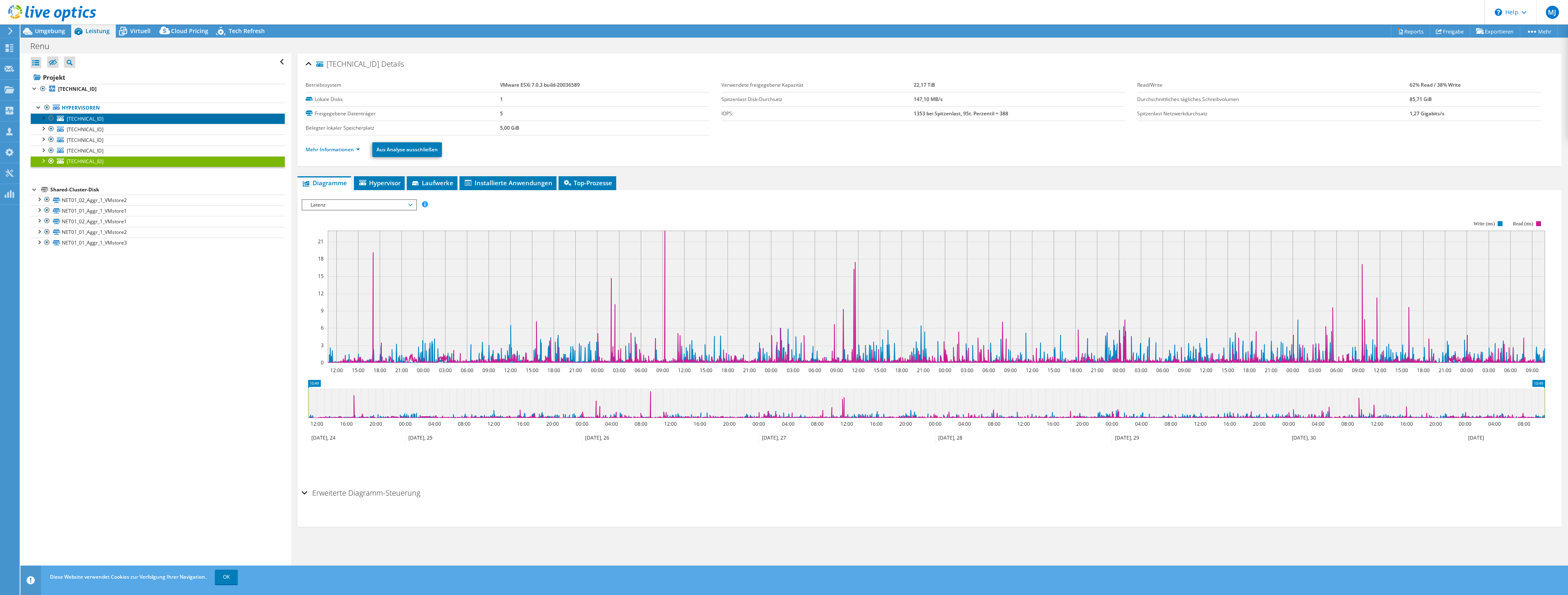
click at [84, 121] on span "[TECHNICAL_ID]" at bounding box center [84, 118] width 37 height 7
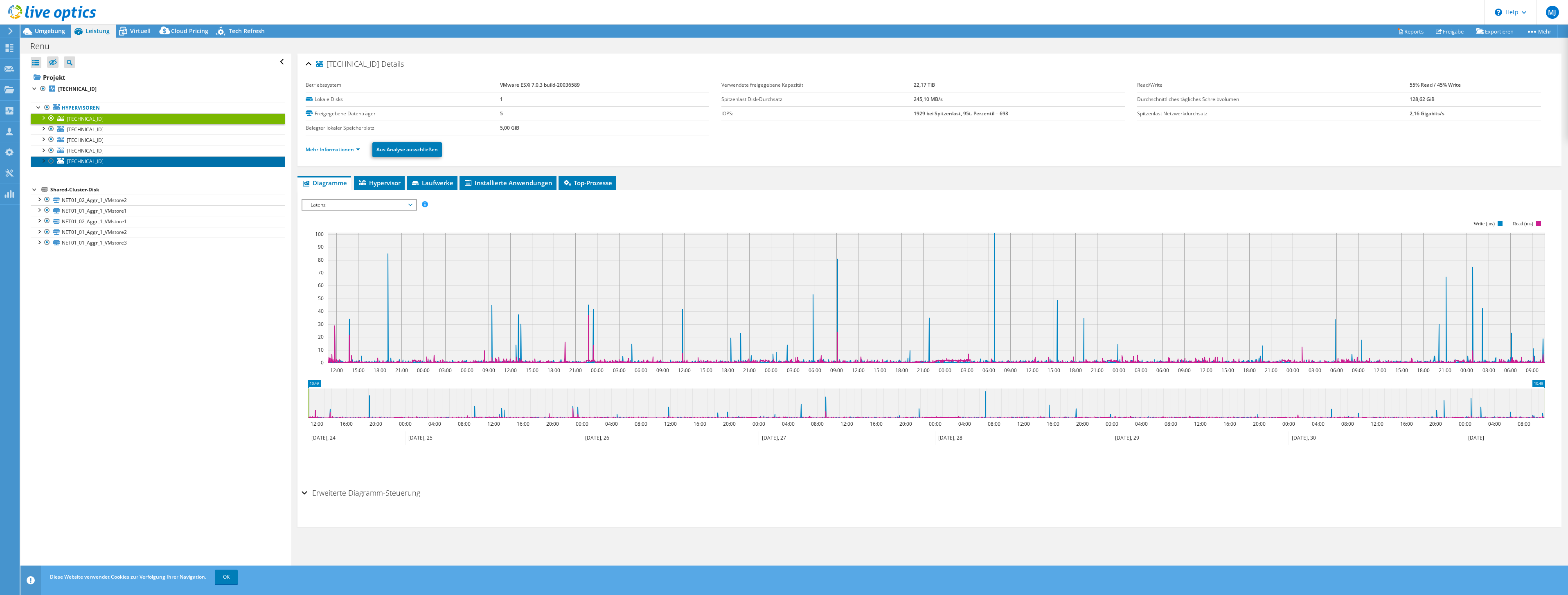
click at [100, 166] on link "[TECHNICAL_ID]" at bounding box center [158, 161] width 254 height 11
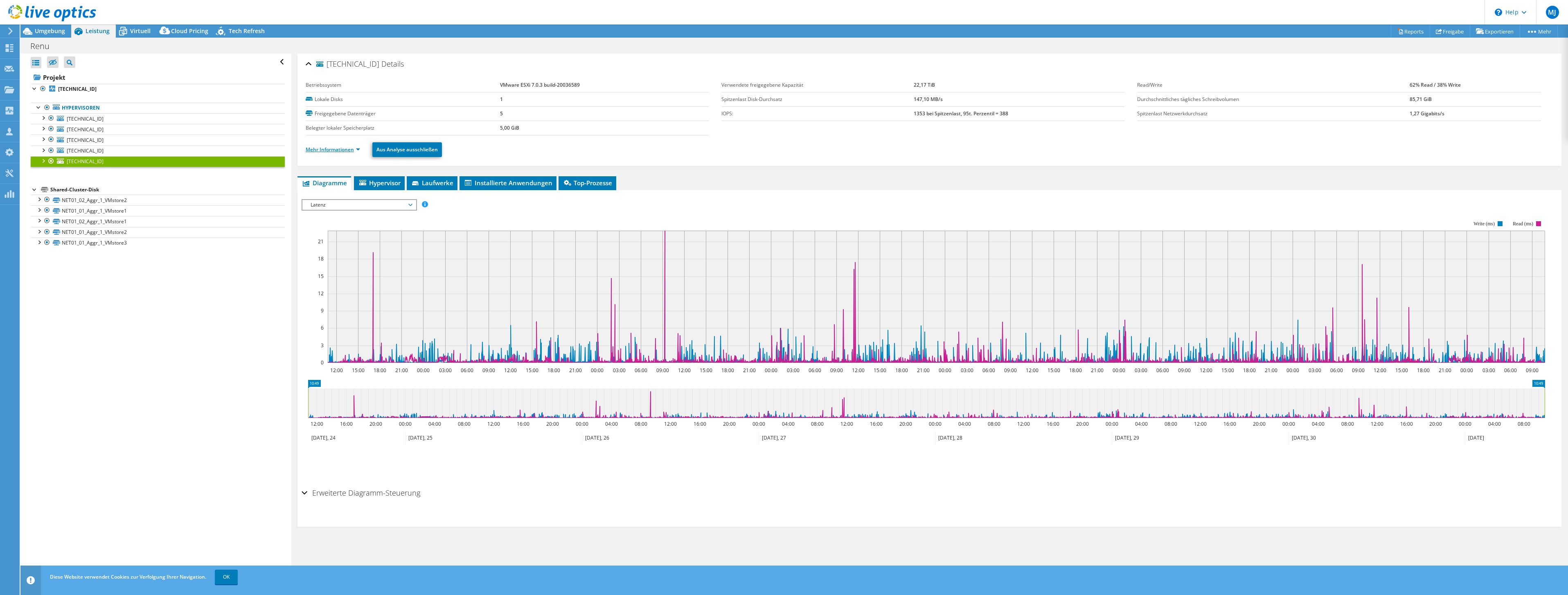
click at [343, 149] on link "Mehr Informationen" at bounding box center [333, 149] width 54 height 7
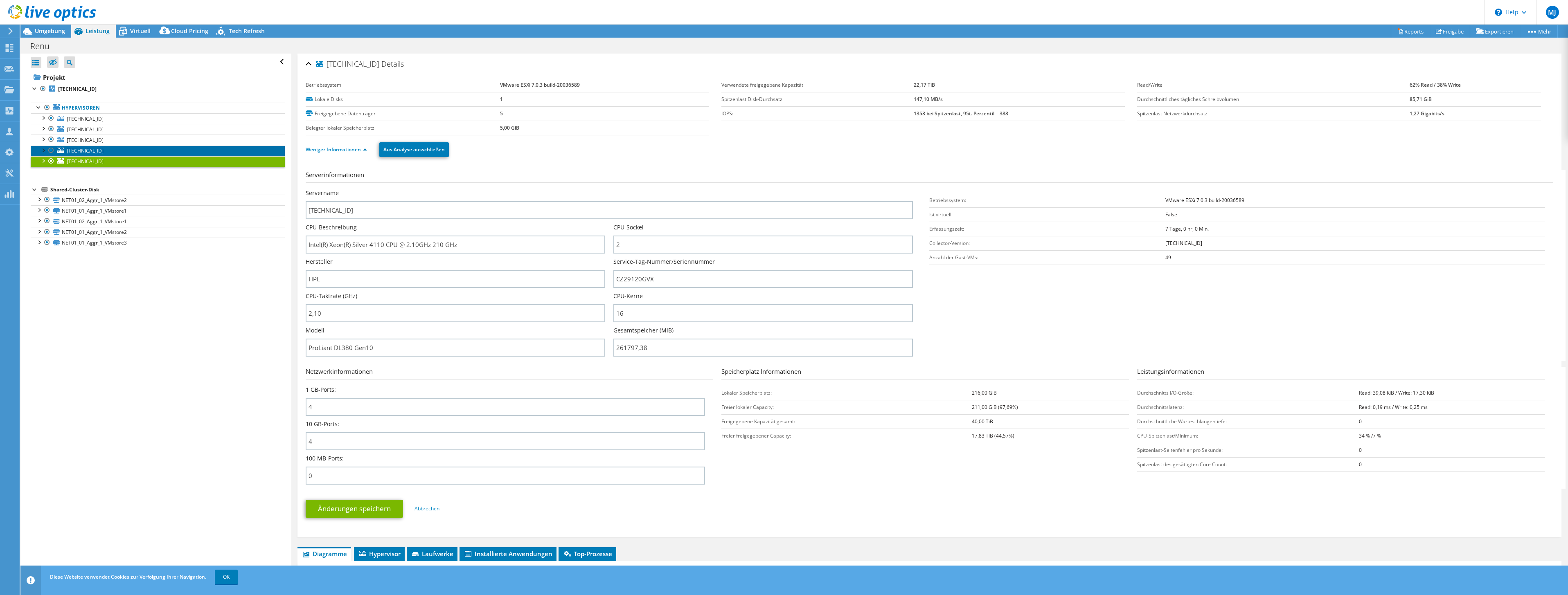
click at [95, 151] on span "[TECHNICAL_ID]" at bounding box center [84, 150] width 37 height 7
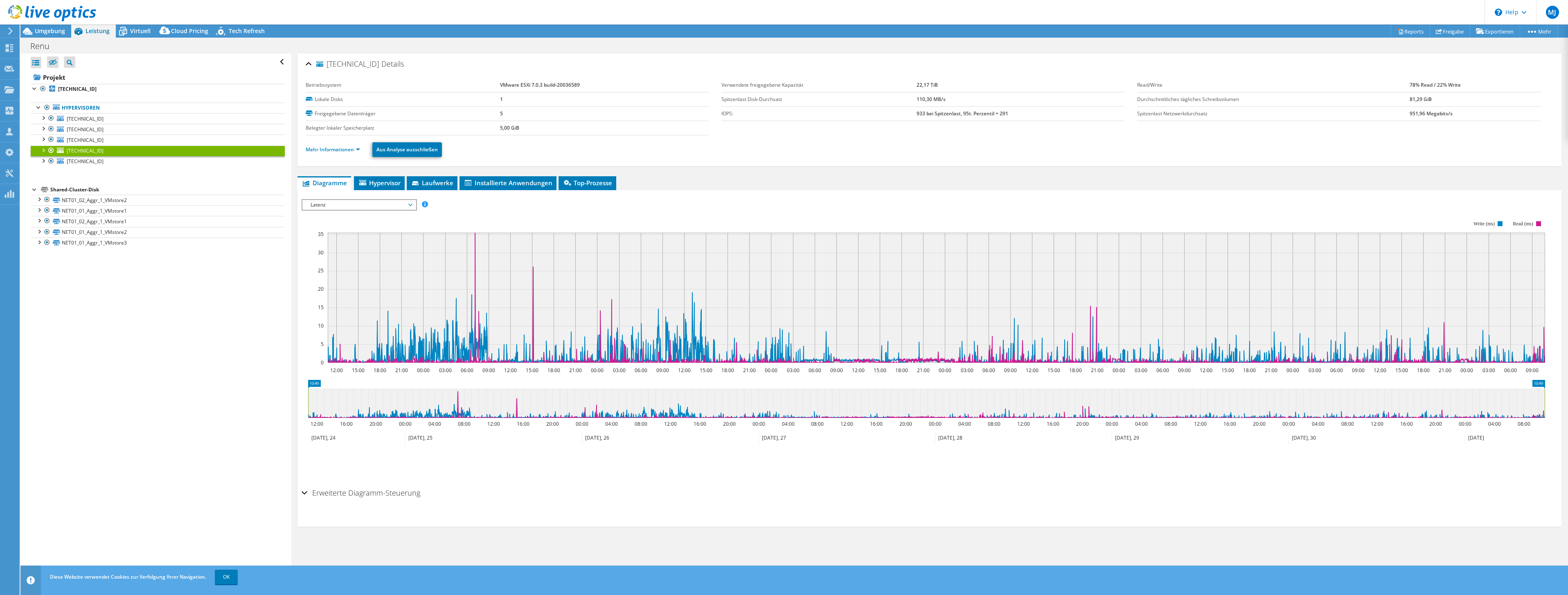
click at [320, 153] on li "Mehr Informationen" at bounding box center [335, 150] width 60 height 9
click at [322, 147] on link "Mehr Informationen" at bounding box center [333, 149] width 54 height 7
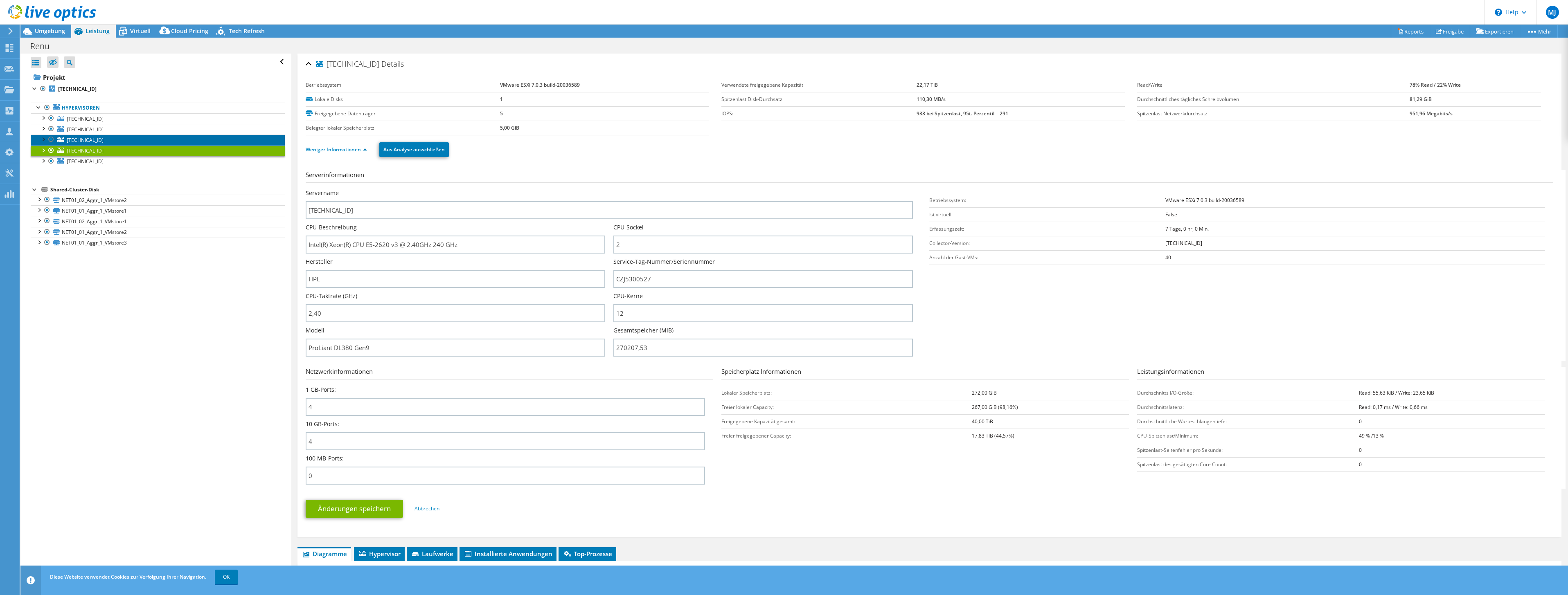
click at [109, 136] on link "[TECHNICAL_ID]" at bounding box center [158, 140] width 254 height 11
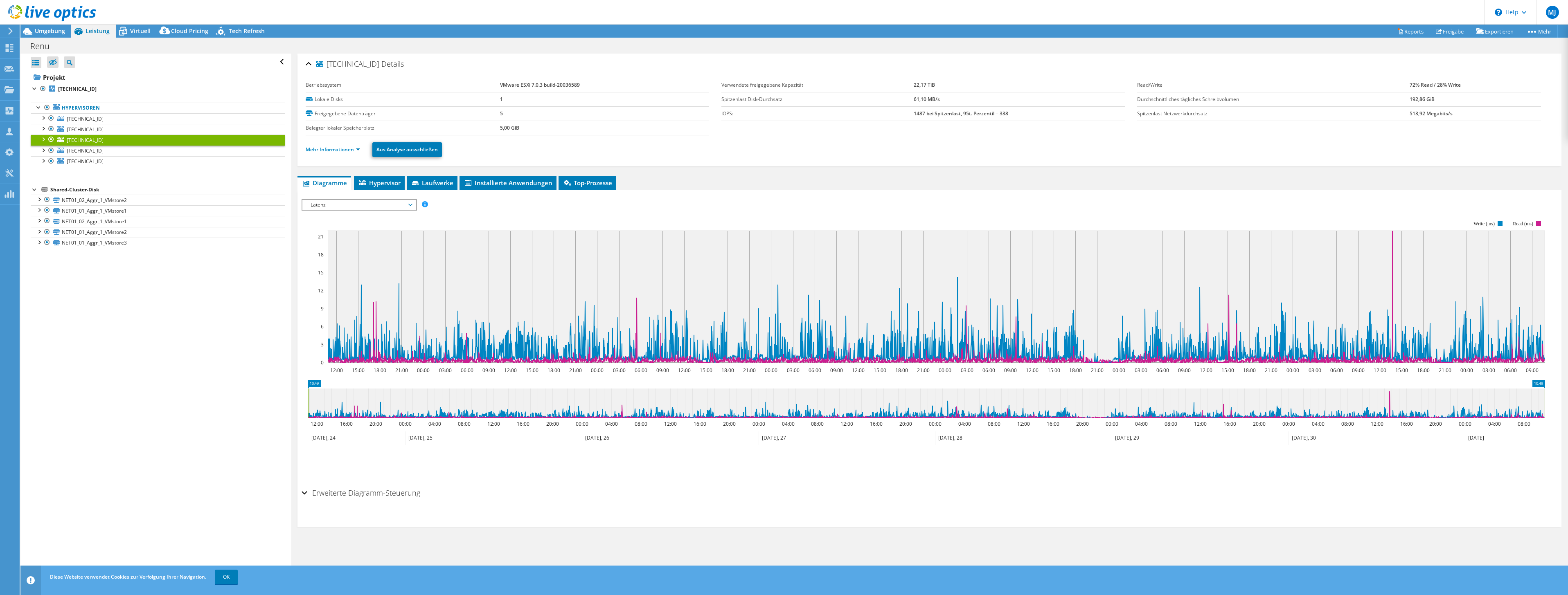
click at [327, 148] on link "Mehr Informationen" at bounding box center [333, 149] width 54 height 7
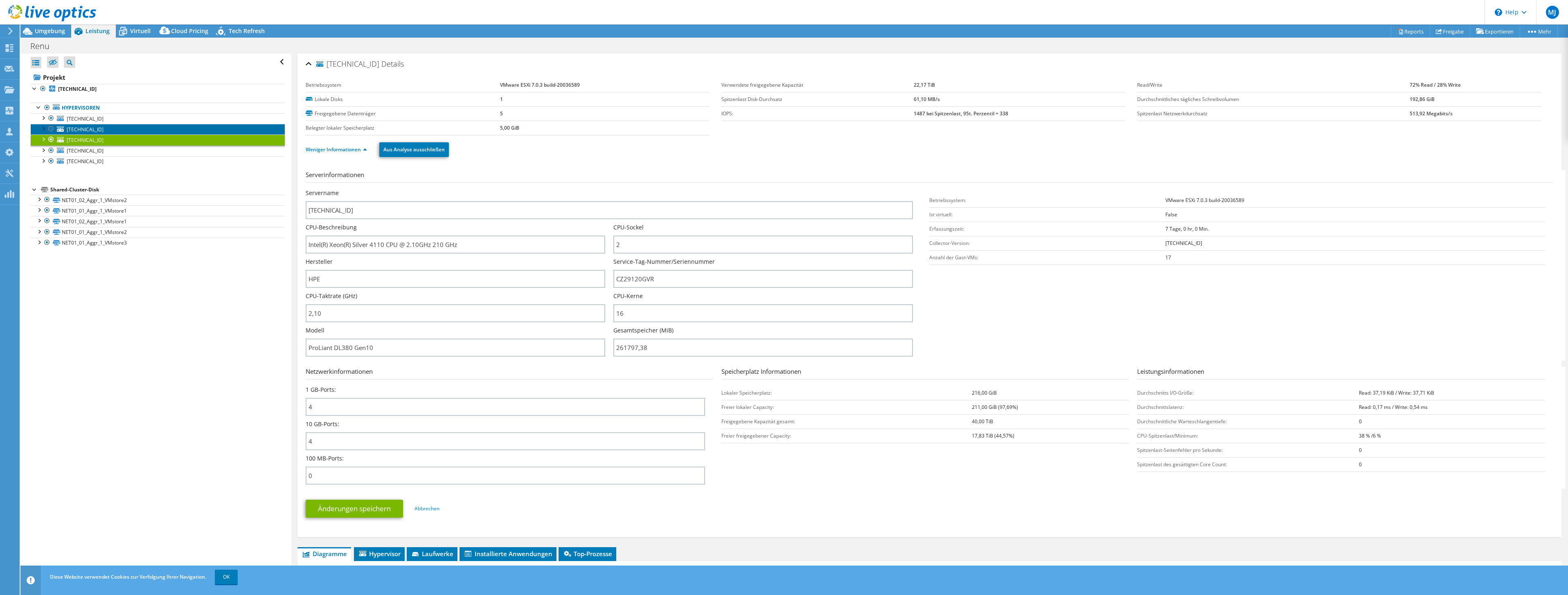
click at [81, 129] on span "[TECHNICAL_ID]" at bounding box center [84, 129] width 37 height 7
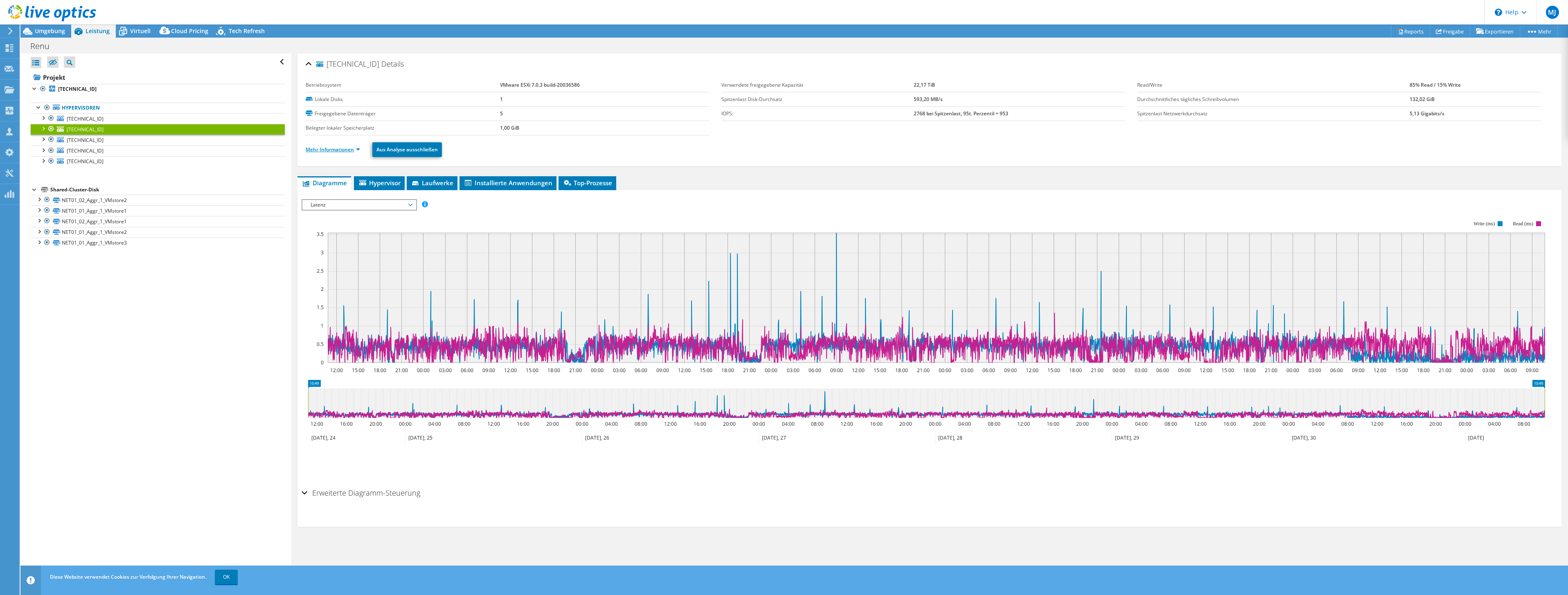
click at [333, 146] on link "Mehr Informationen" at bounding box center [333, 149] width 54 height 7
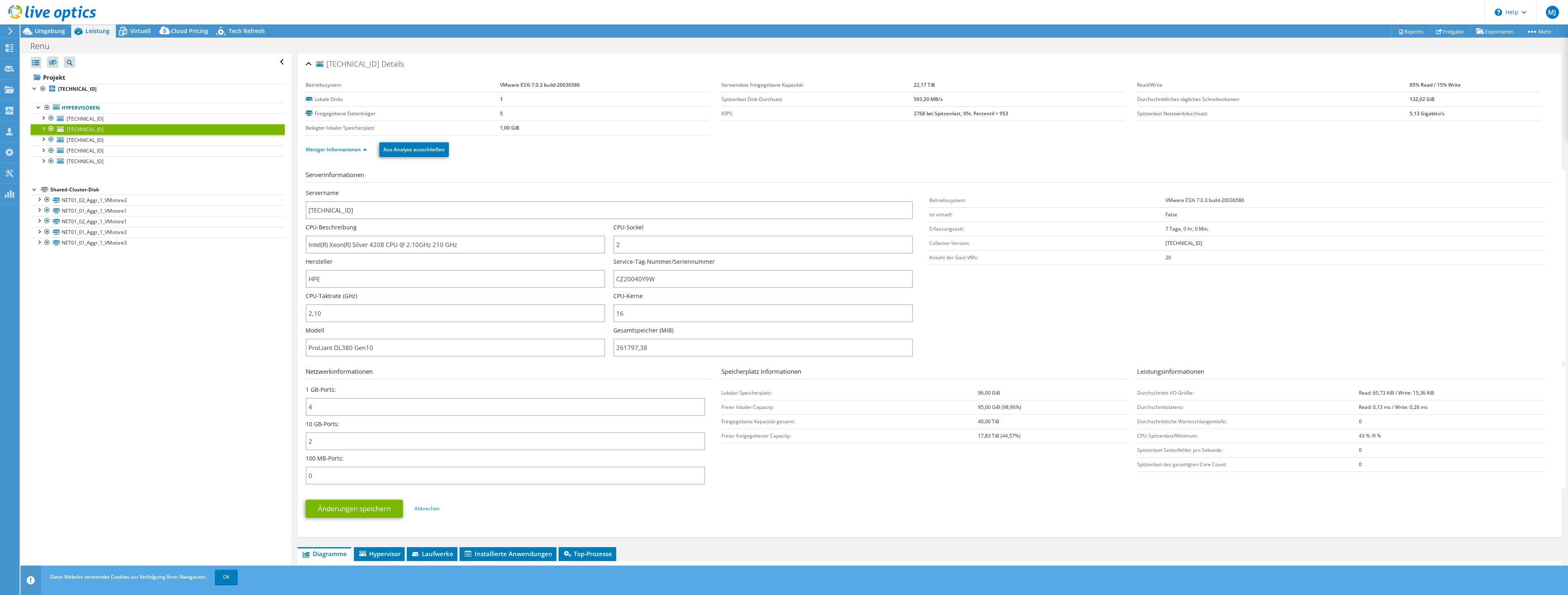
click at [44, 129] on div at bounding box center [43, 127] width 8 height 8
click at [36, 105] on div at bounding box center [38, 106] width 8 height 8
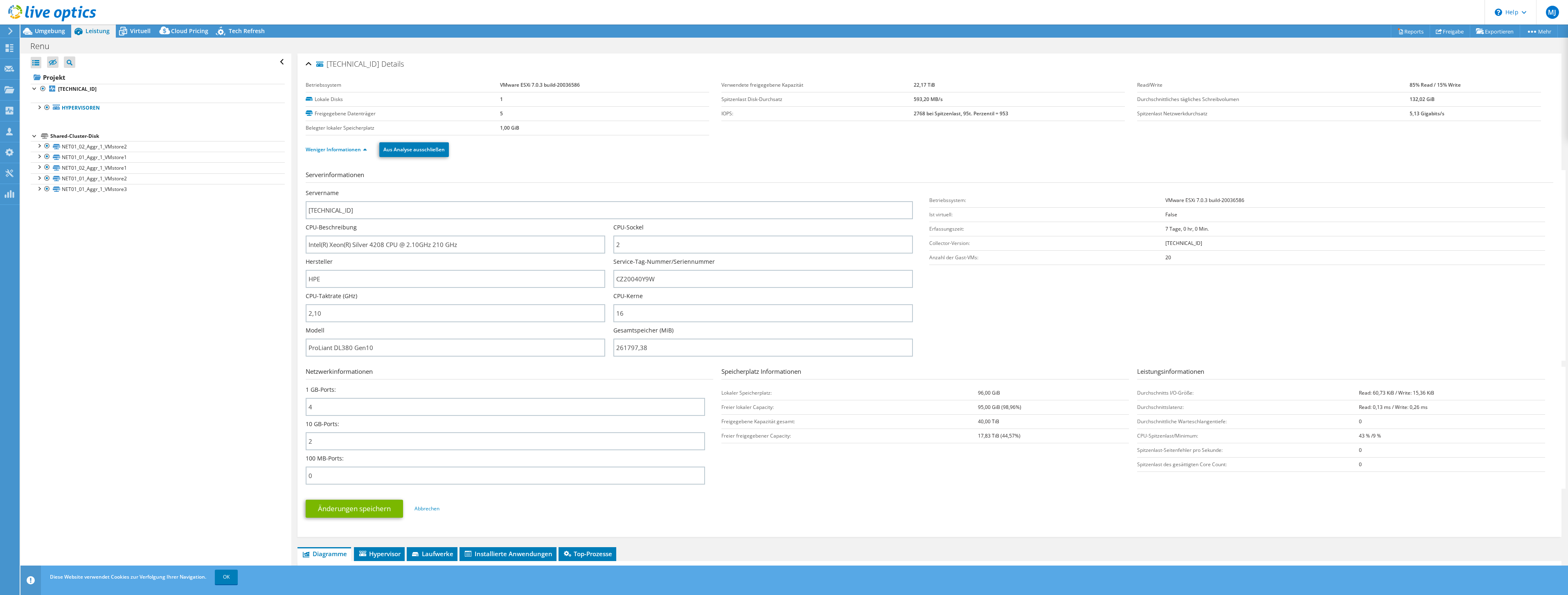
select select "USD"
